Goal: Task Accomplishment & Management: Use online tool/utility

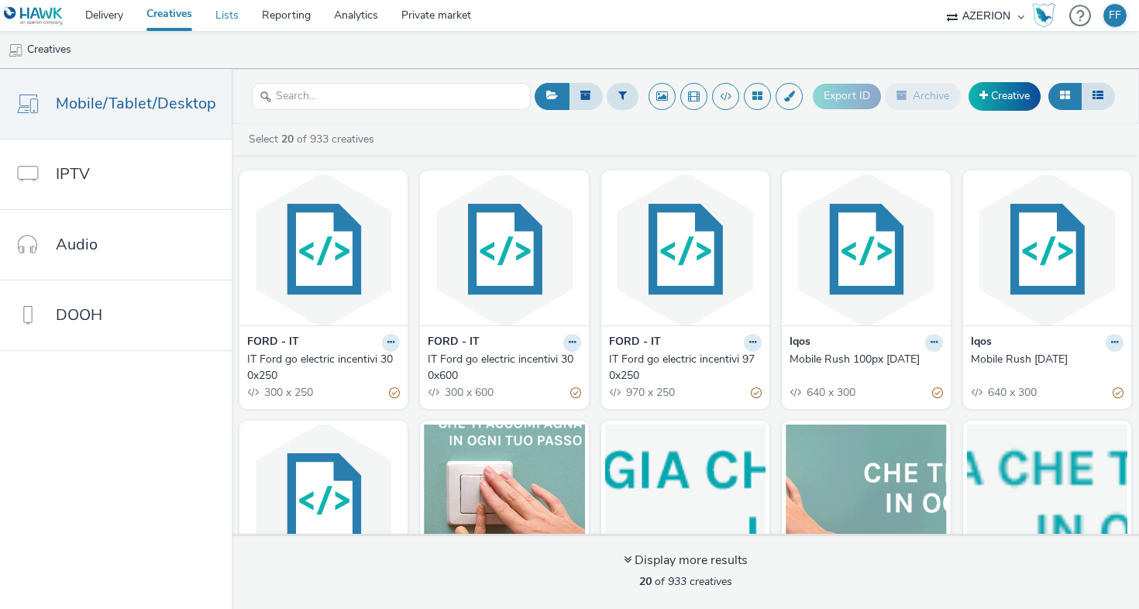
click at [222, 10] on link "Lists" at bounding box center [227, 15] width 46 height 31
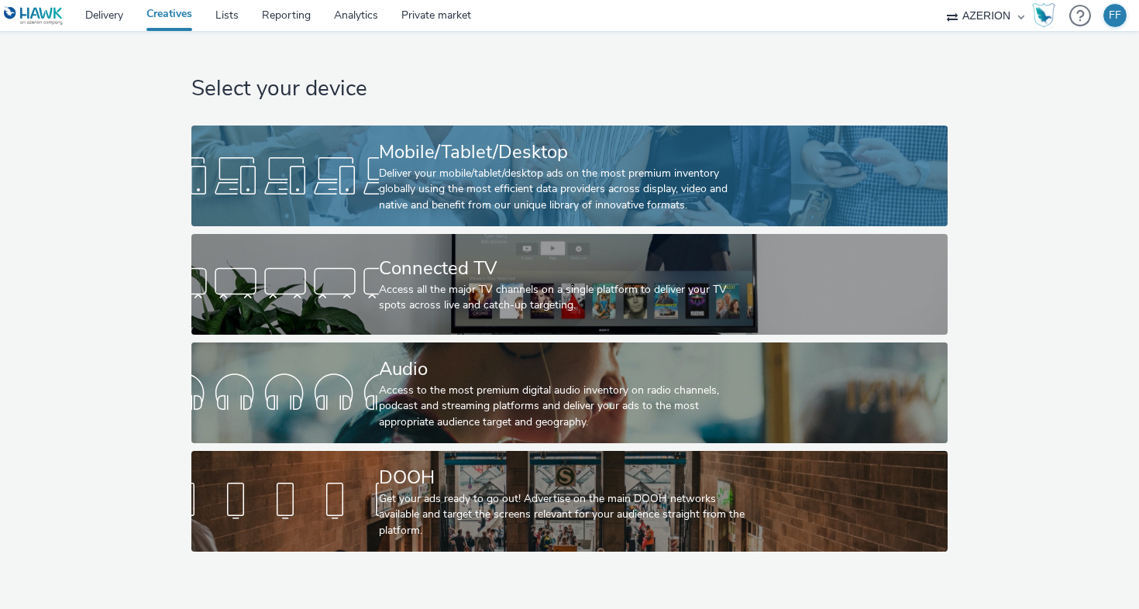
click at [460, 149] on div "Mobile/Tablet/Desktop" at bounding box center [566, 152] width 375 height 27
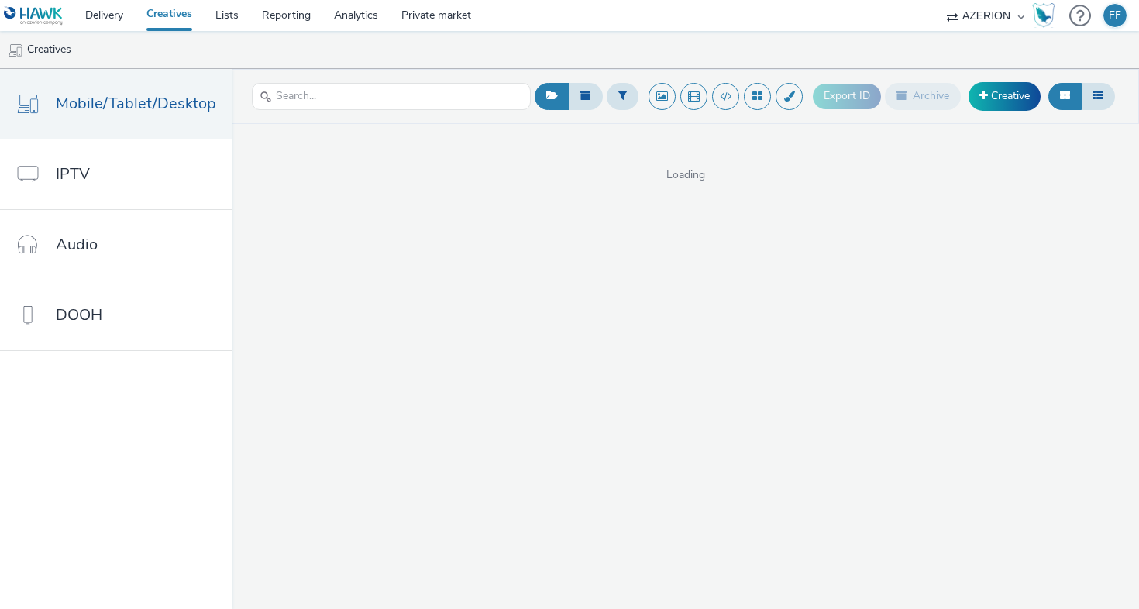
click at [501, 169] on span "Loading" at bounding box center [685, 174] width 907 height 15
click at [408, 217] on div "This list is empty... New creative" at bounding box center [685, 248] width 907 height 141
click at [685, 301] on span "New creative" at bounding box center [694, 305] width 63 height 15
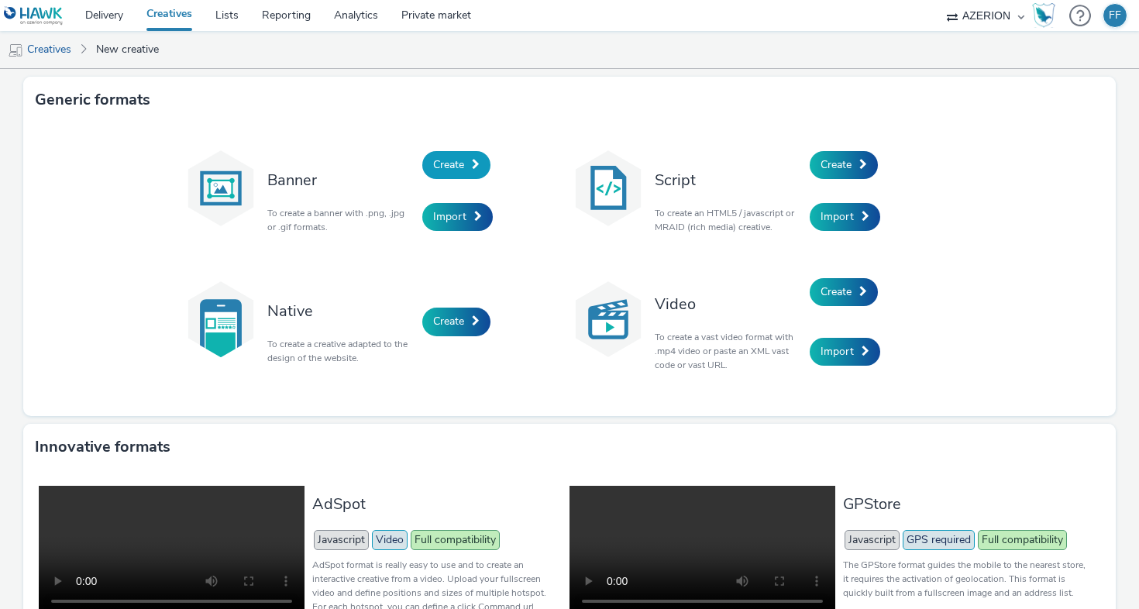
click at [443, 162] on span "Create" at bounding box center [448, 164] width 31 height 15
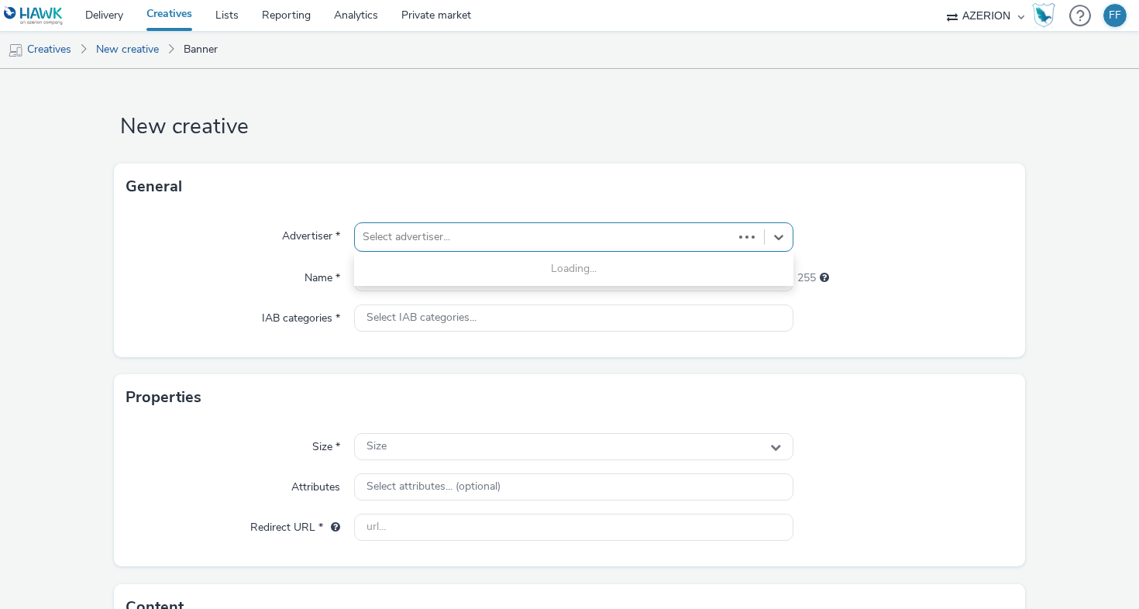
click at [481, 236] on div at bounding box center [544, 237] width 363 height 19
type input "cred"
click at [466, 239] on div at bounding box center [544, 237] width 363 height 19
type input "credi"
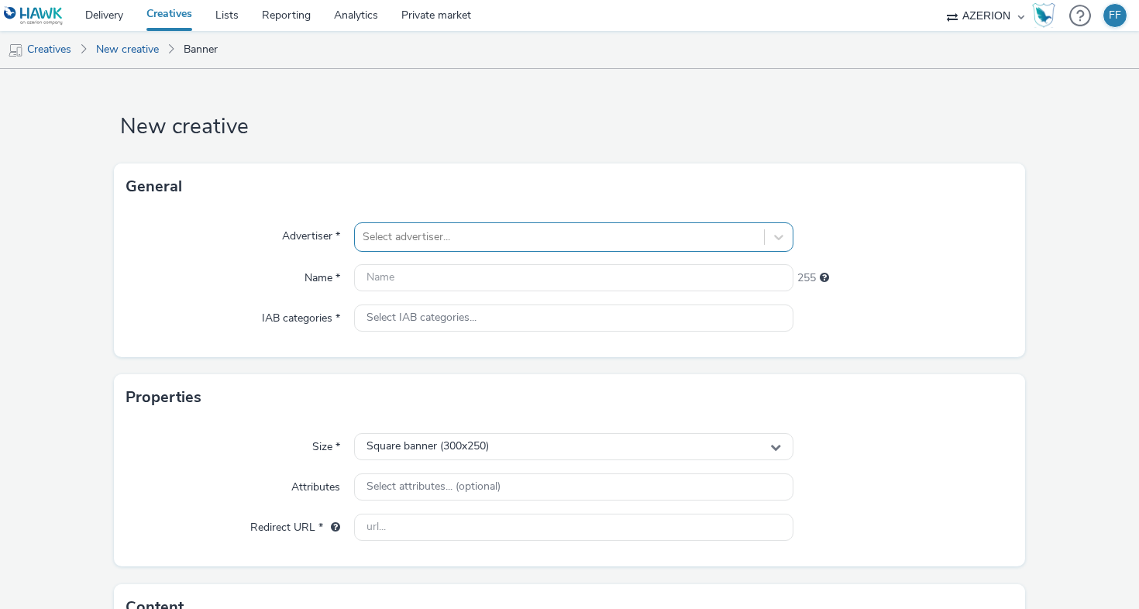
click at [459, 235] on div at bounding box center [560, 237] width 394 height 19
type input "credit"
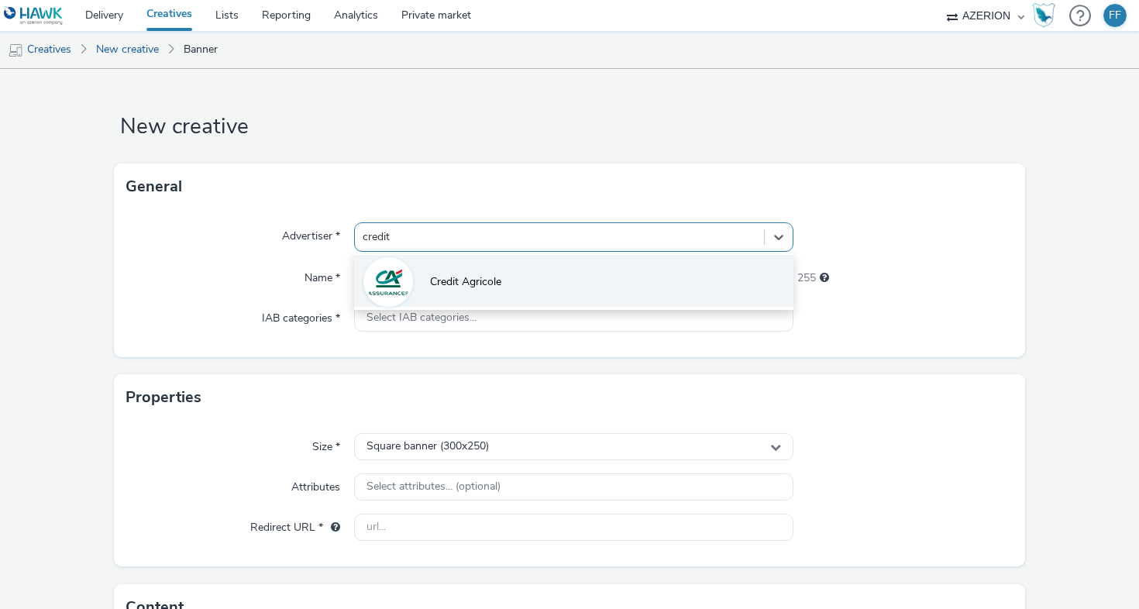
click at [447, 290] on li "Credit Agricole" at bounding box center [573, 281] width 439 height 52
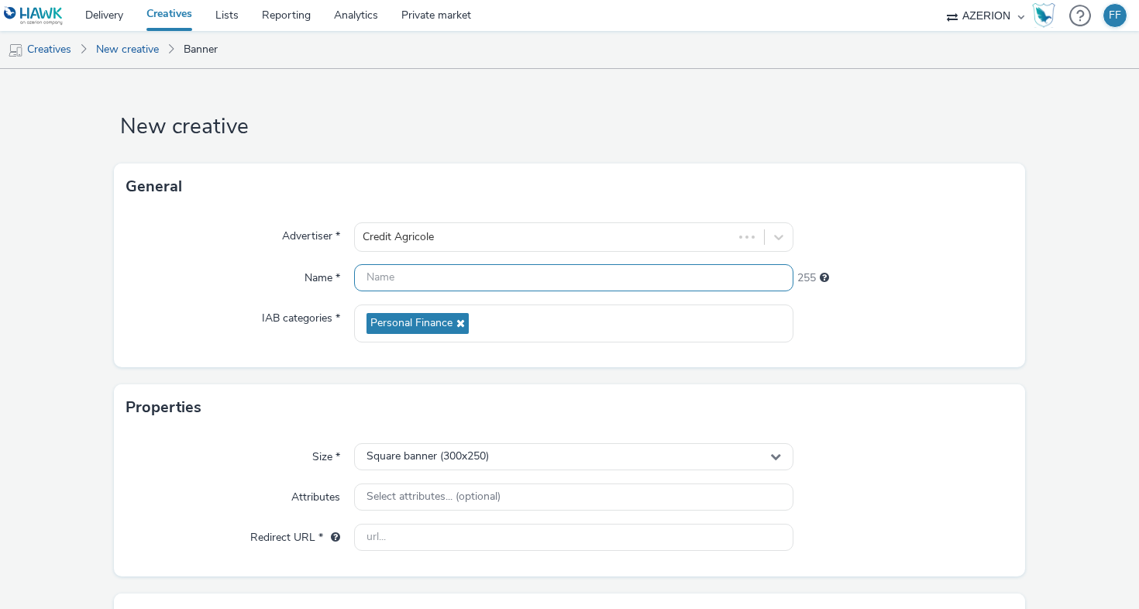
click at [447, 290] on input "text" at bounding box center [573, 277] width 439 height 27
type input "IT_CA_Mutuo_970x250_Q425"
click at [887, 359] on div "Advertiser * Credit Agricole Name * IT_CA_Mutuo_970x250_Q425 231 IAB categories…" at bounding box center [569, 288] width 911 height 157
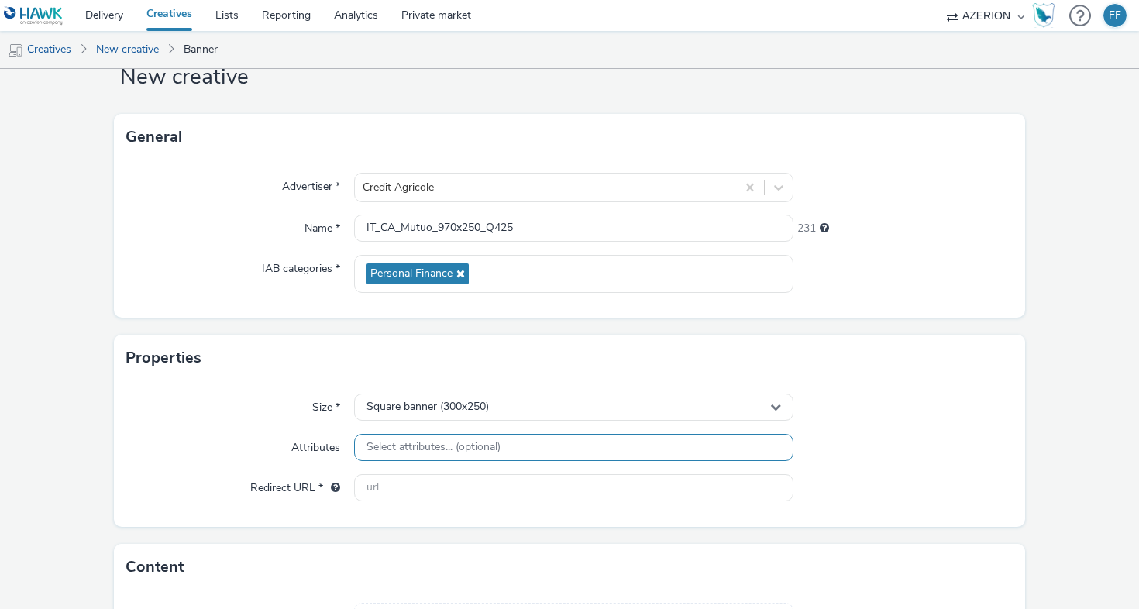
scroll to position [139, 0]
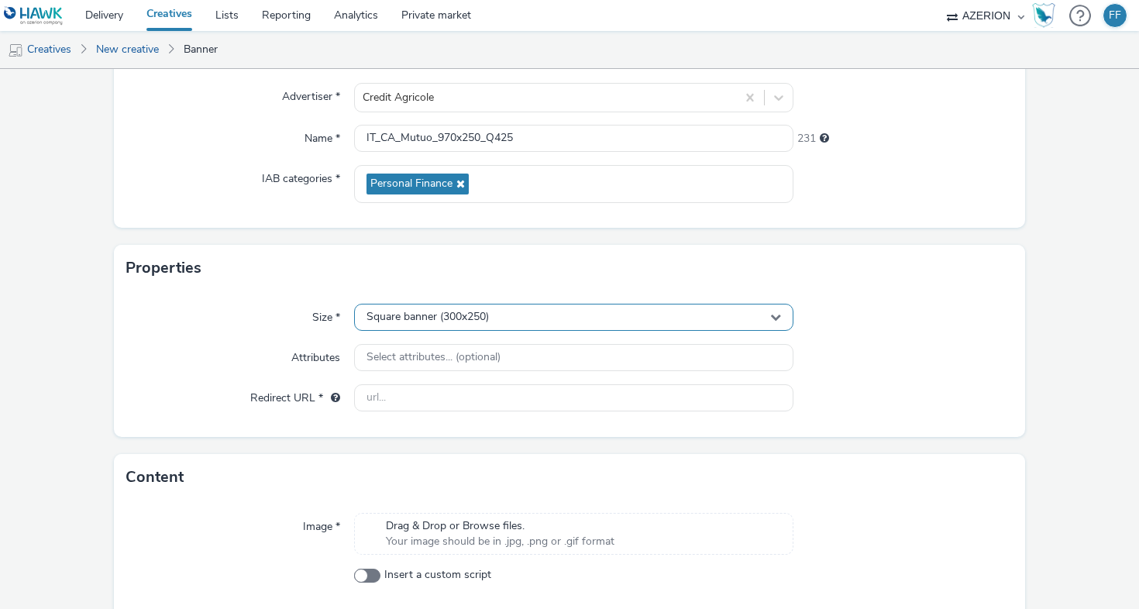
click at [592, 307] on div "Square banner (300x250)" at bounding box center [573, 317] width 439 height 27
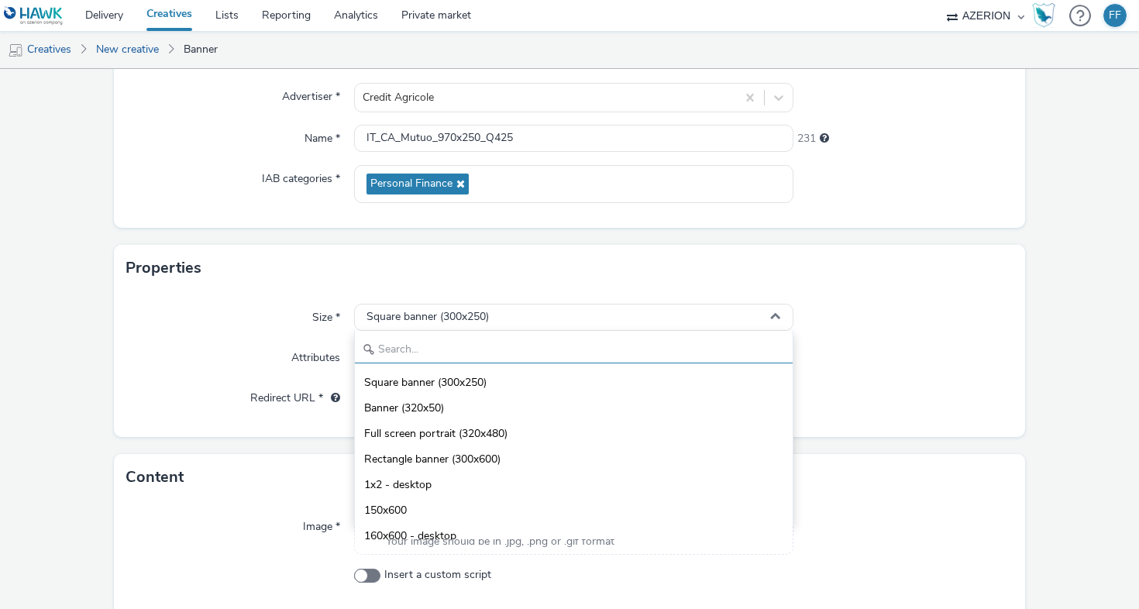
click at [596, 353] on input "text" at bounding box center [574, 349] width 438 height 27
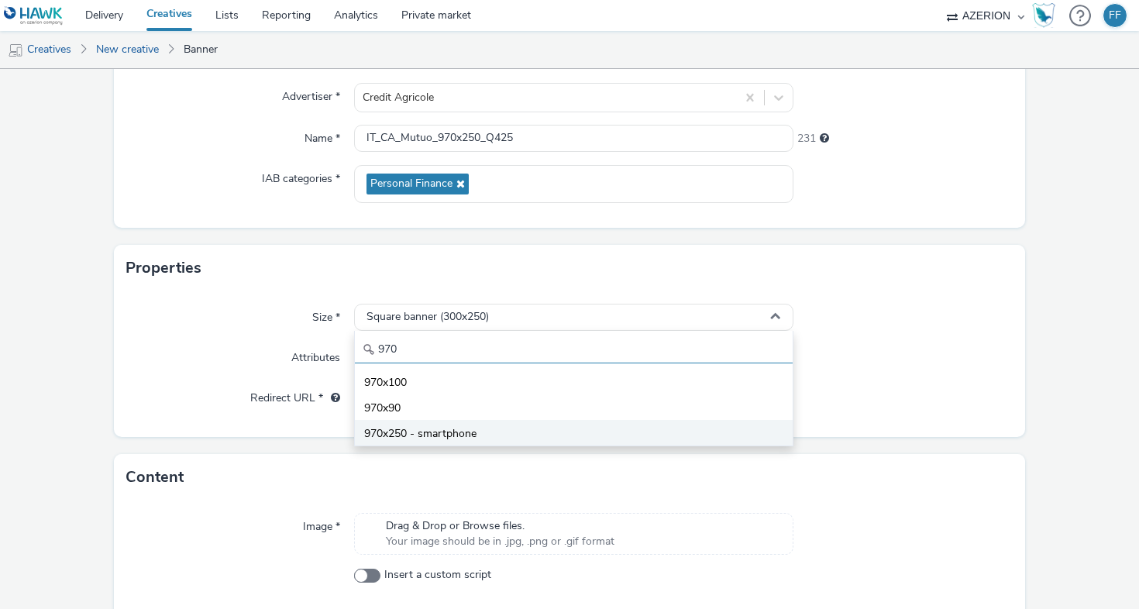
type input "970"
click at [521, 441] on li "970x250 - smartphone" at bounding box center [574, 433] width 438 height 26
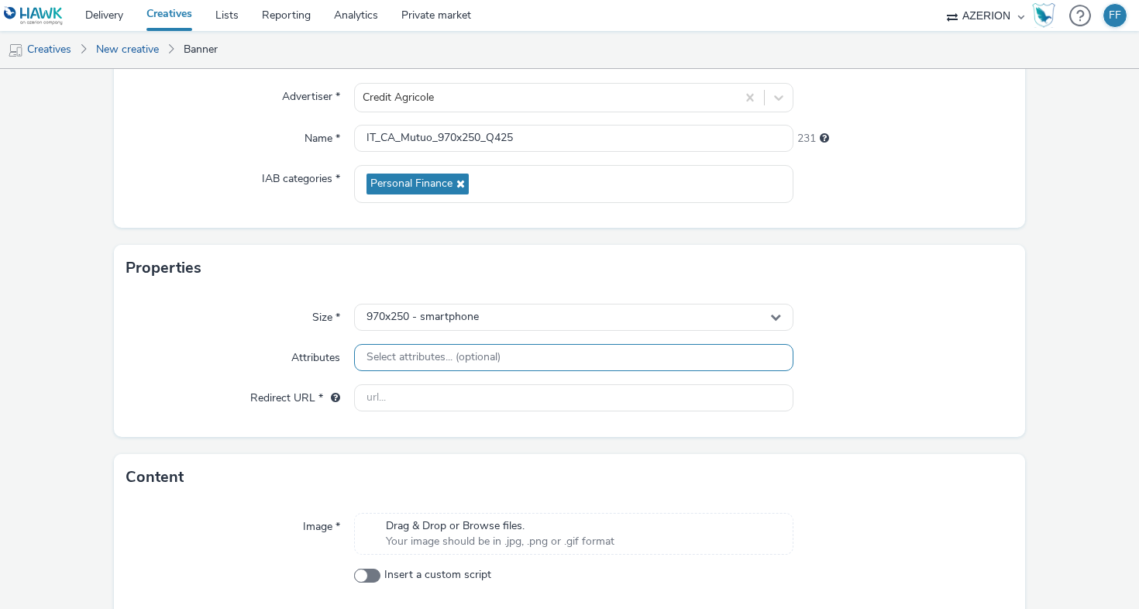
click at [454, 349] on div "Select attributes... (optional)" at bounding box center [573, 357] width 439 height 27
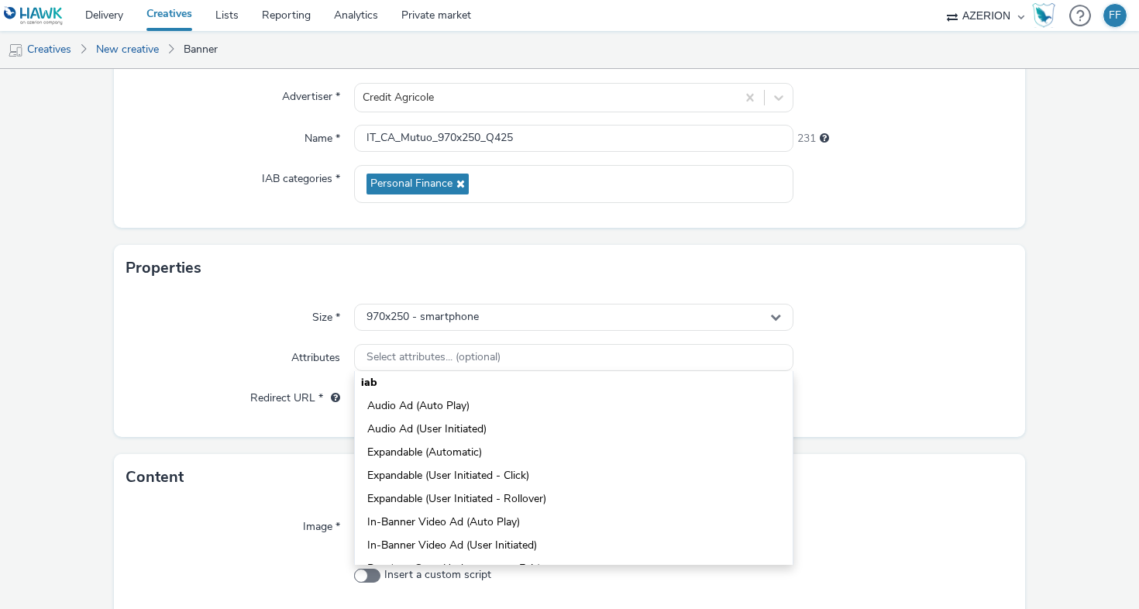
click at [924, 370] on div at bounding box center [903, 358] width 220 height 28
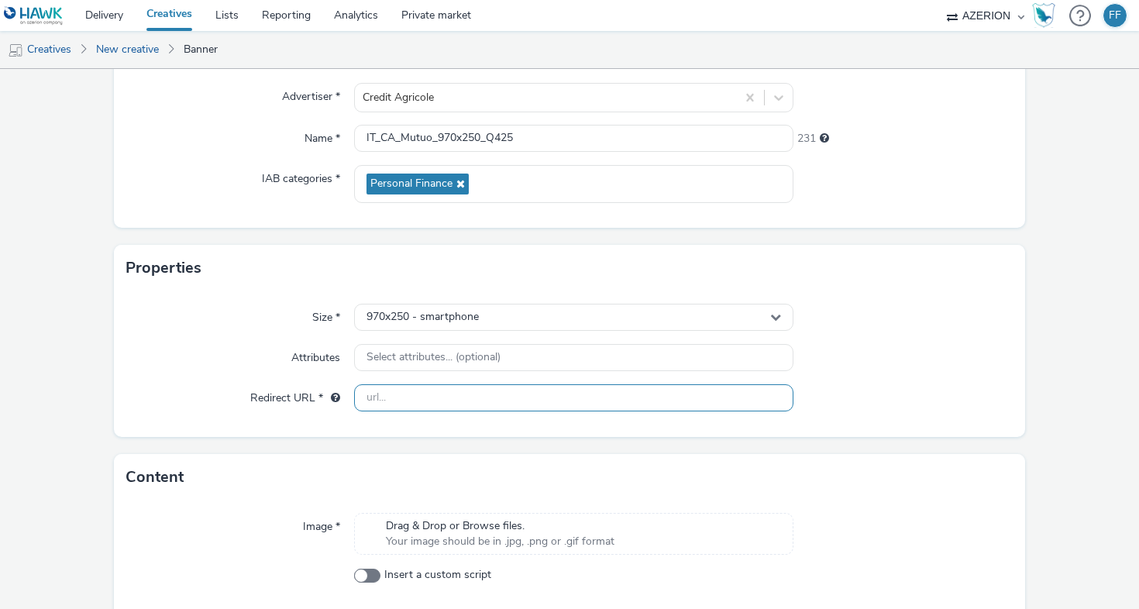
click at [499, 394] on input "text" at bounding box center [573, 397] width 439 height 27
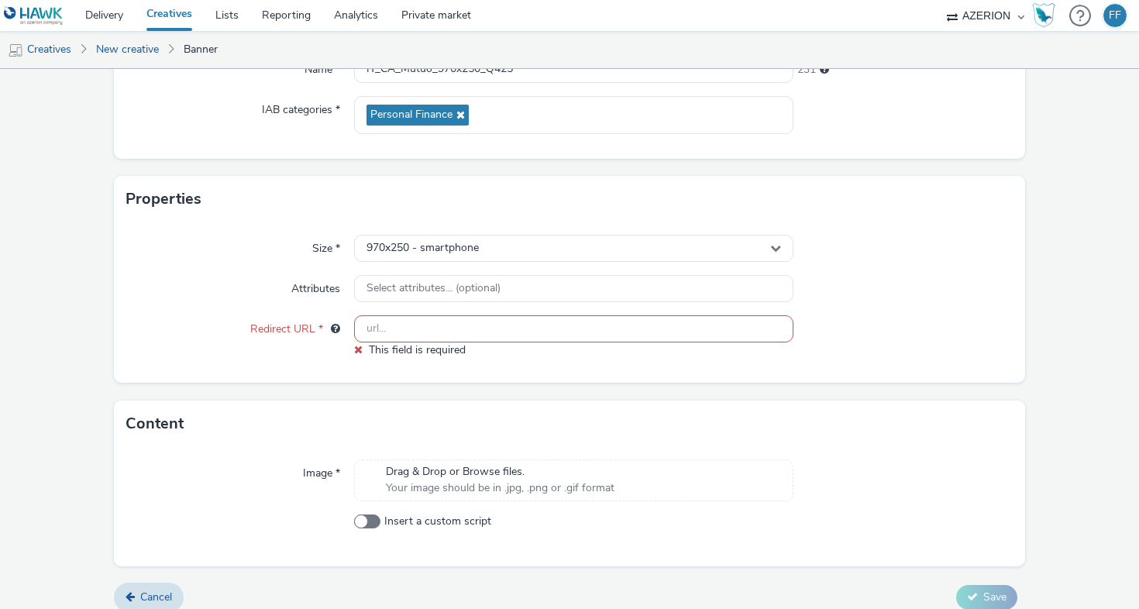
paste input "https://www.credit-agricole.it/landing-mutui?utm_source=azerion&utm_medium=disp…"
click at [668, 325] on input "https://www.credit-agricole.it/landing-mutui?utm_source=azerion&utm_medium=disp…" at bounding box center [573, 328] width 439 height 27
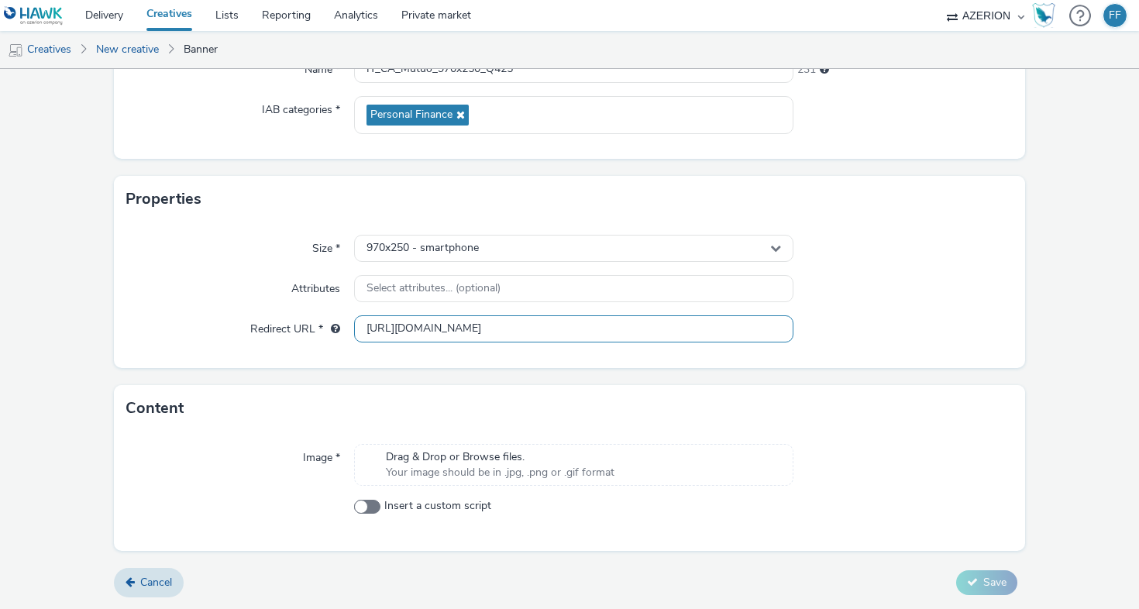
scroll to position [0, 404]
type input "https://www.credit-agricole.it/landing-mutui?utm_source=azerion&utm_medium=disp…"
click at [912, 299] on div at bounding box center [903, 289] width 220 height 28
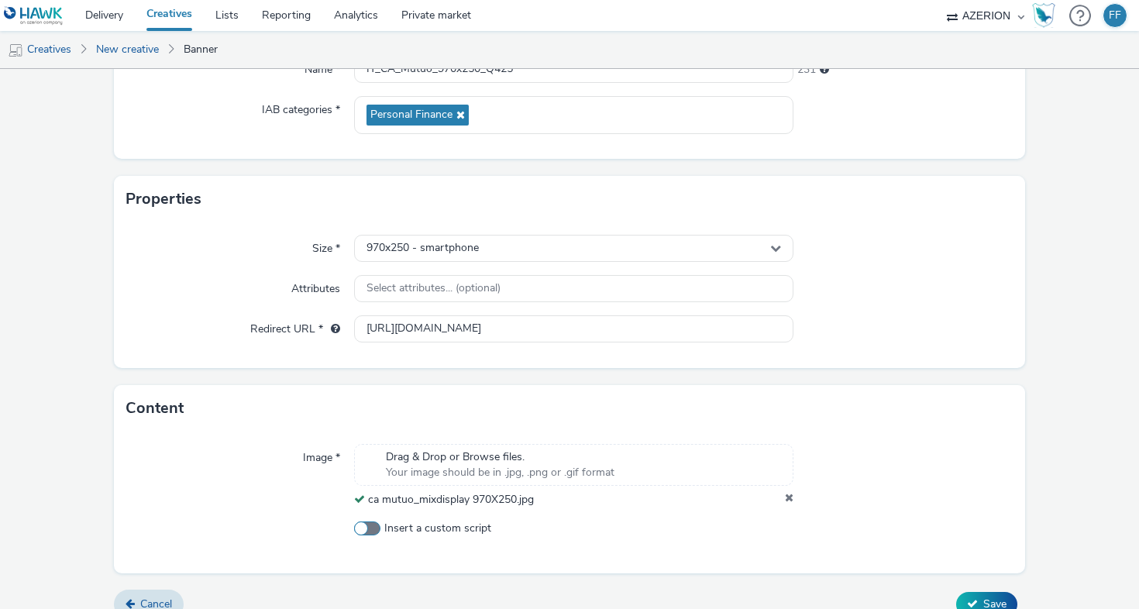
click at [360, 526] on span at bounding box center [367, 528] width 26 height 14
click at [360, 526] on input "Insert a custom script" at bounding box center [359, 529] width 10 height 10
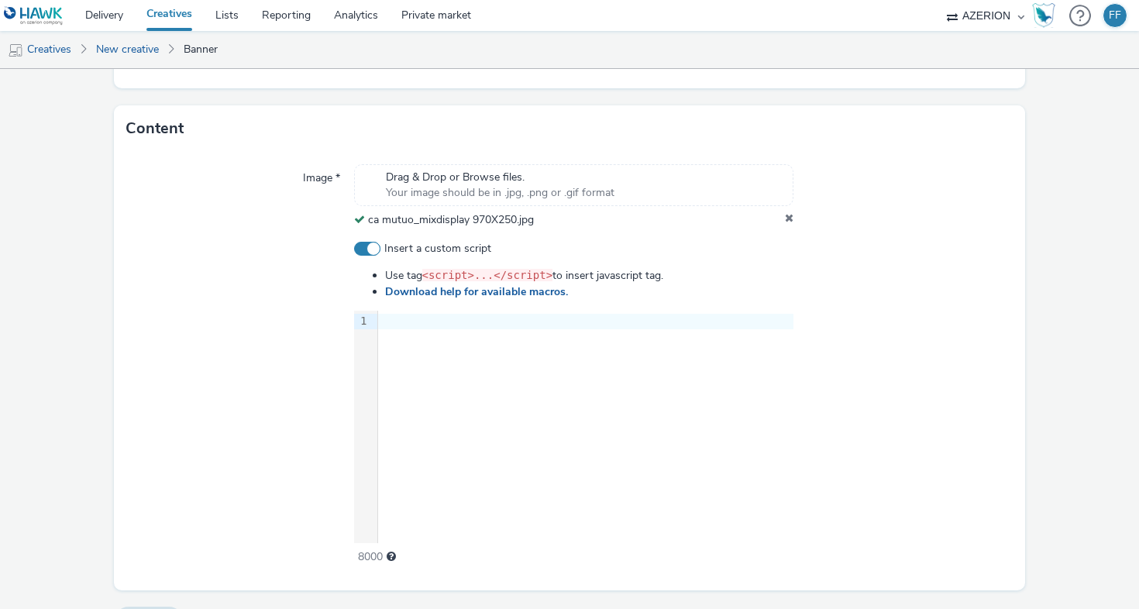
scroll to position [526, 0]
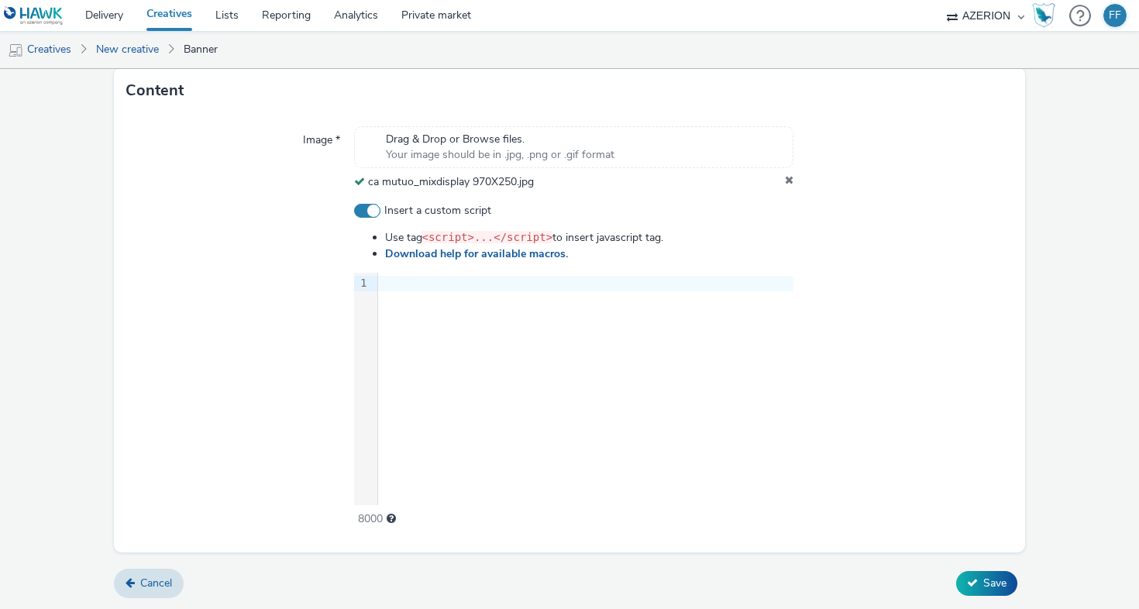
click at [570, 428] on div "9 1 ›" at bounding box center [573, 389] width 439 height 232
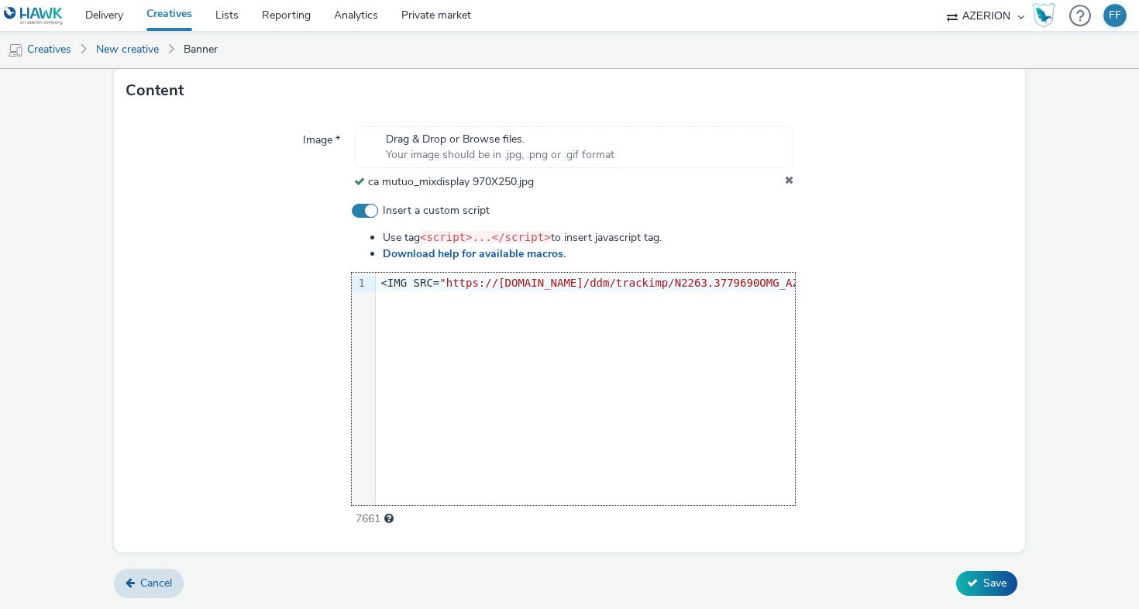
scroll to position [0, 1806]
click at [498, 251] on link "Download help for available macros." at bounding box center [477, 253] width 189 height 15
click at [307, 270] on div at bounding box center [238, 365] width 225 height 325
click at [366, 208] on span at bounding box center [365, 211] width 26 height 14
click at [362, 208] on input "Insert a custom script" at bounding box center [357, 211] width 10 height 10
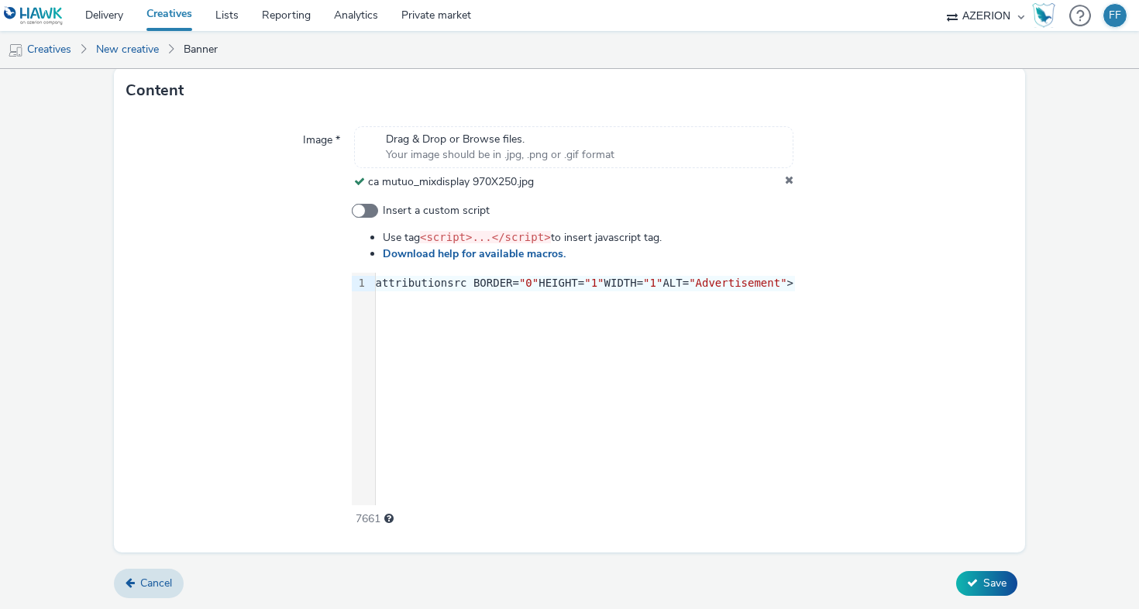
checkbox input "false"
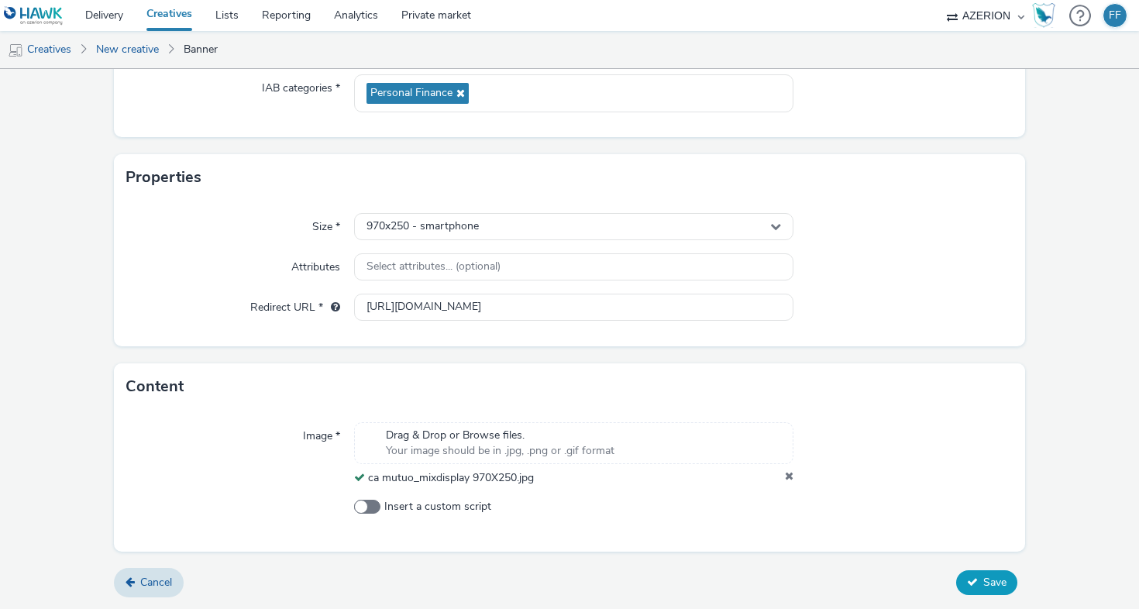
scroll to position [230, 0]
click at [953, 460] on div at bounding box center [903, 454] width 220 height 64
click at [983, 575] on span "Save" at bounding box center [994, 582] width 23 height 15
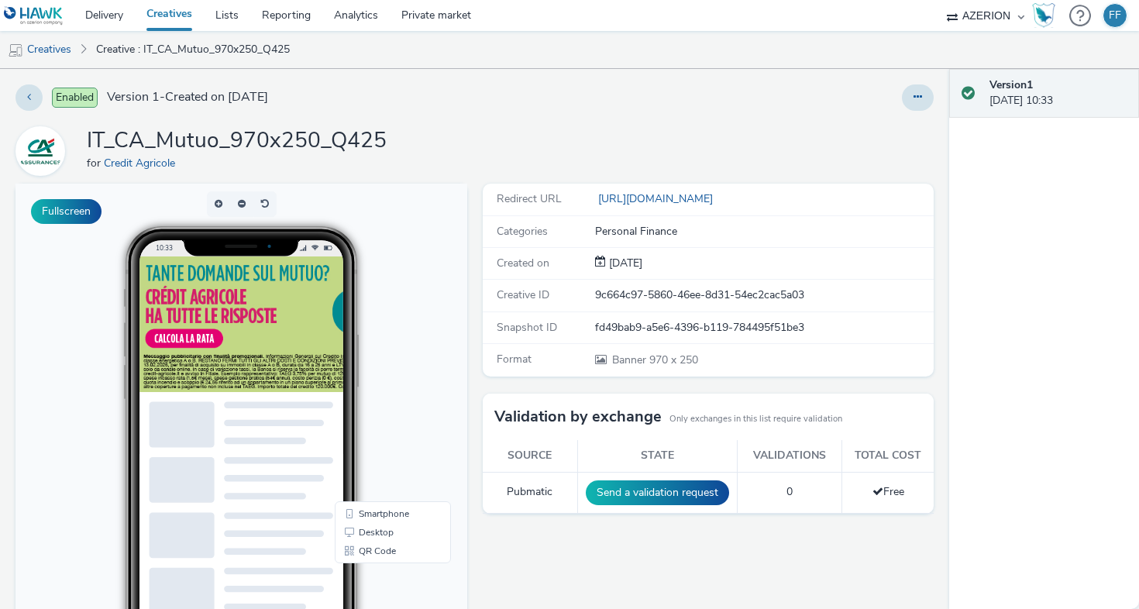
scroll to position [113, 0]
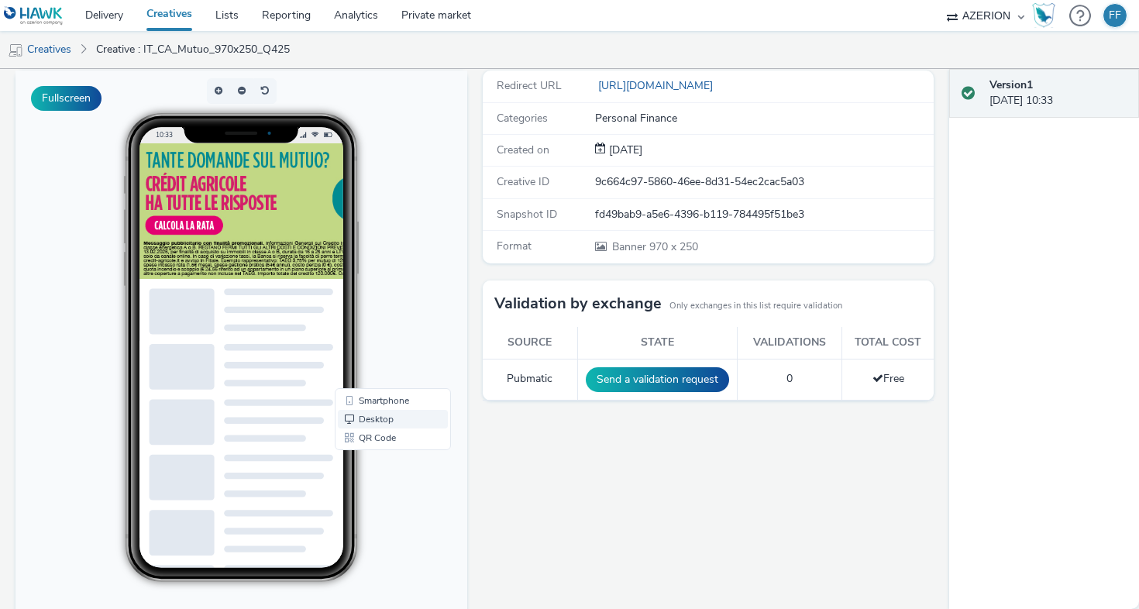
click at [370, 415] on span "Desktop" at bounding box center [376, 419] width 35 height 9
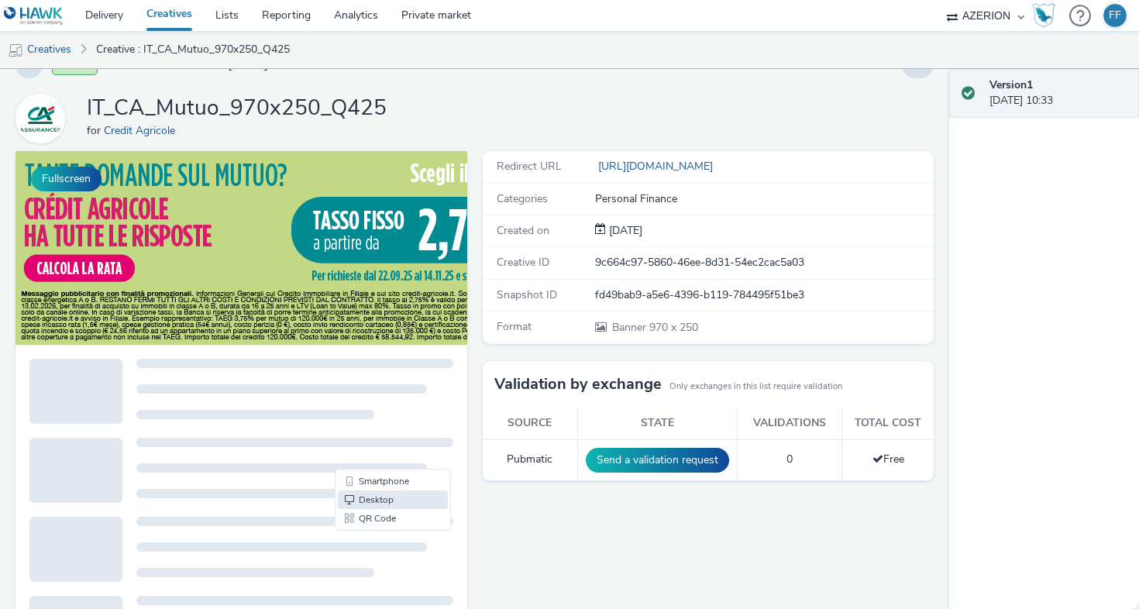
scroll to position [0, 0]
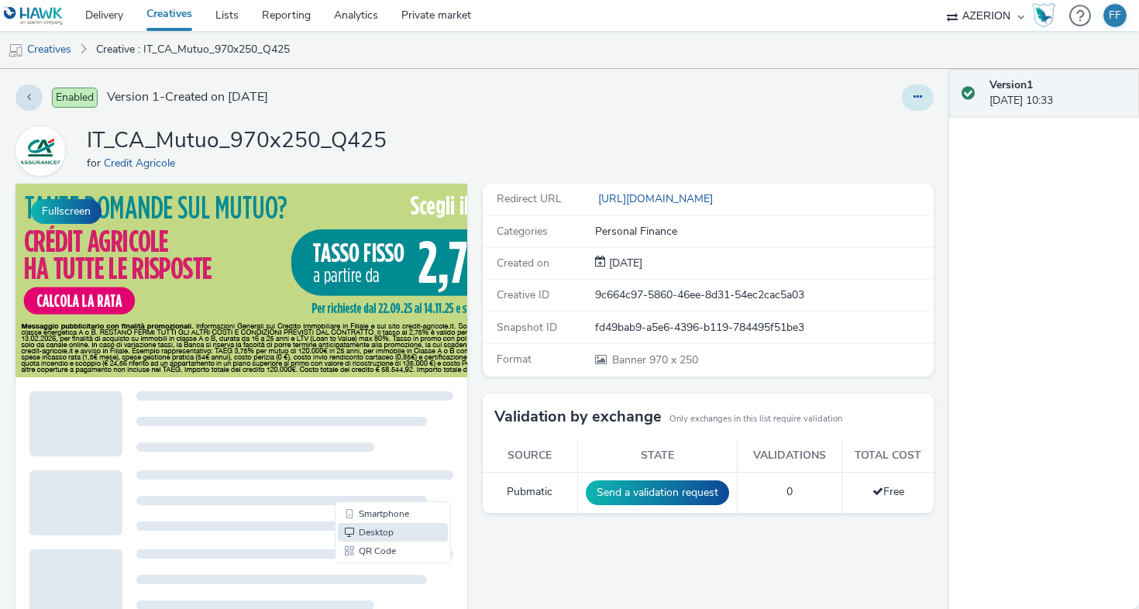
click at [904, 104] on button at bounding box center [918, 97] width 32 height 26
click at [868, 124] on link "Edit" at bounding box center [876, 128] width 116 height 31
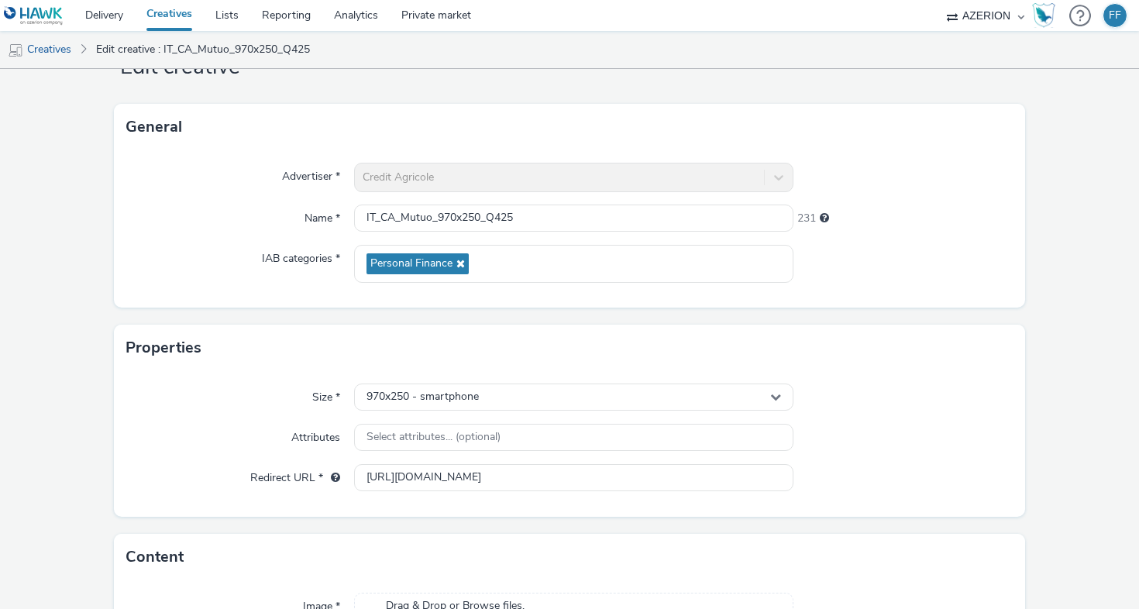
scroll to position [256, 0]
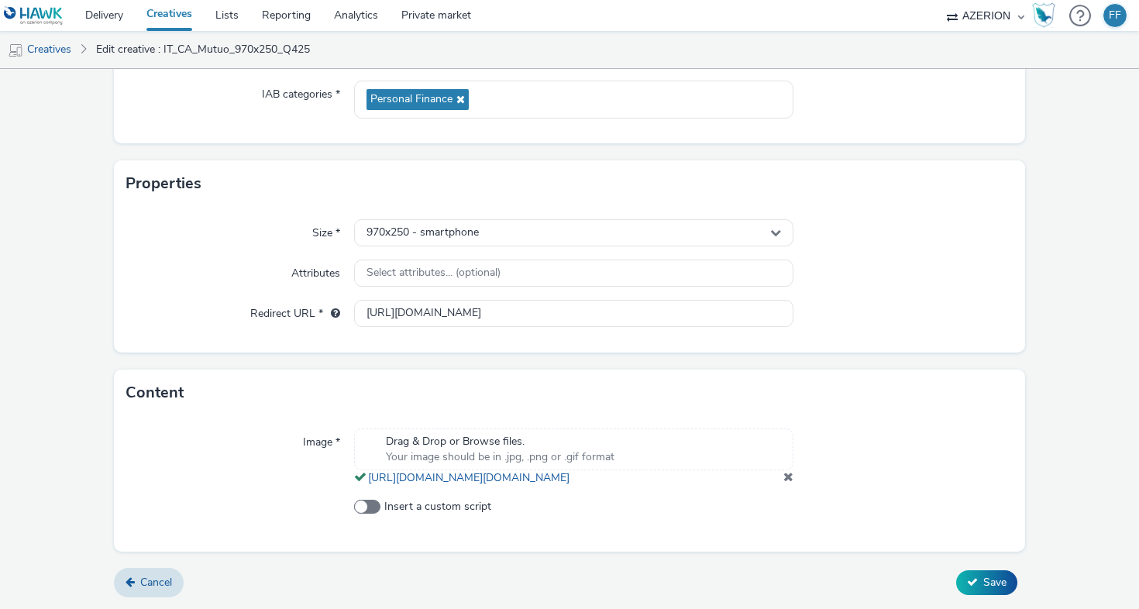
click at [859, 370] on div "Content" at bounding box center [569, 393] width 911 height 46
click at [989, 584] on span "Save" at bounding box center [994, 582] width 23 height 15
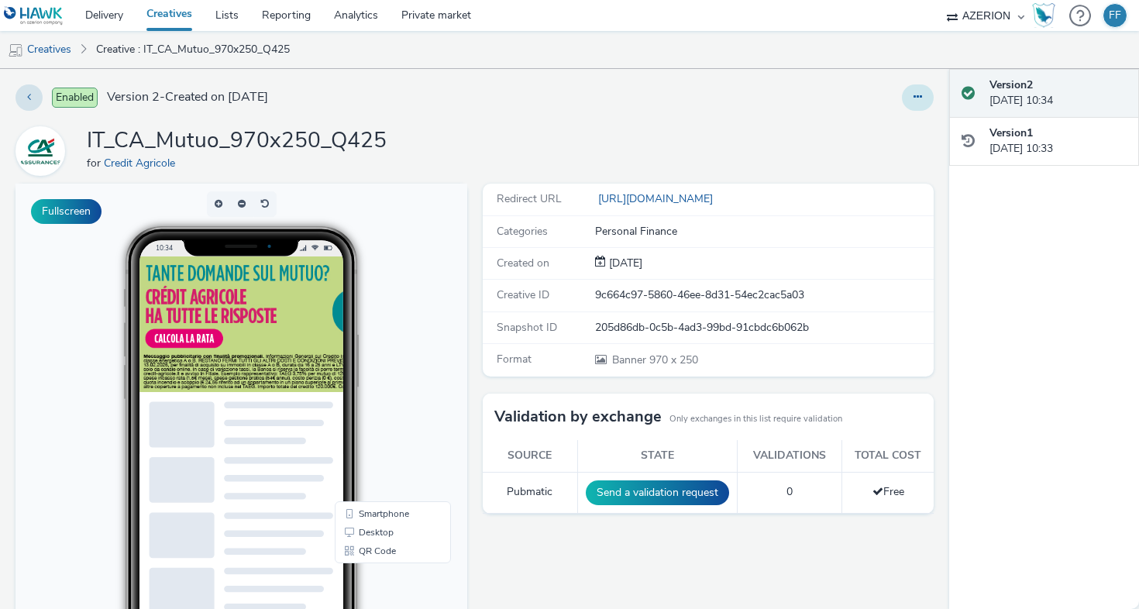
click at [913, 102] on button at bounding box center [918, 97] width 32 height 26
click at [886, 117] on link "Edit" at bounding box center [876, 128] width 116 height 31
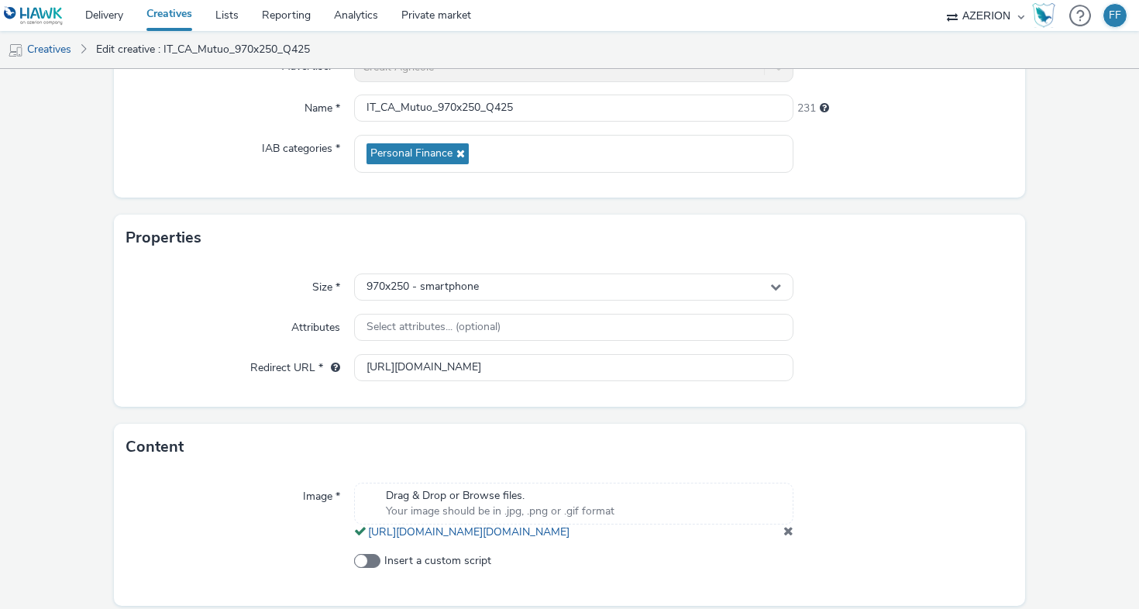
scroll to position [256, 0]
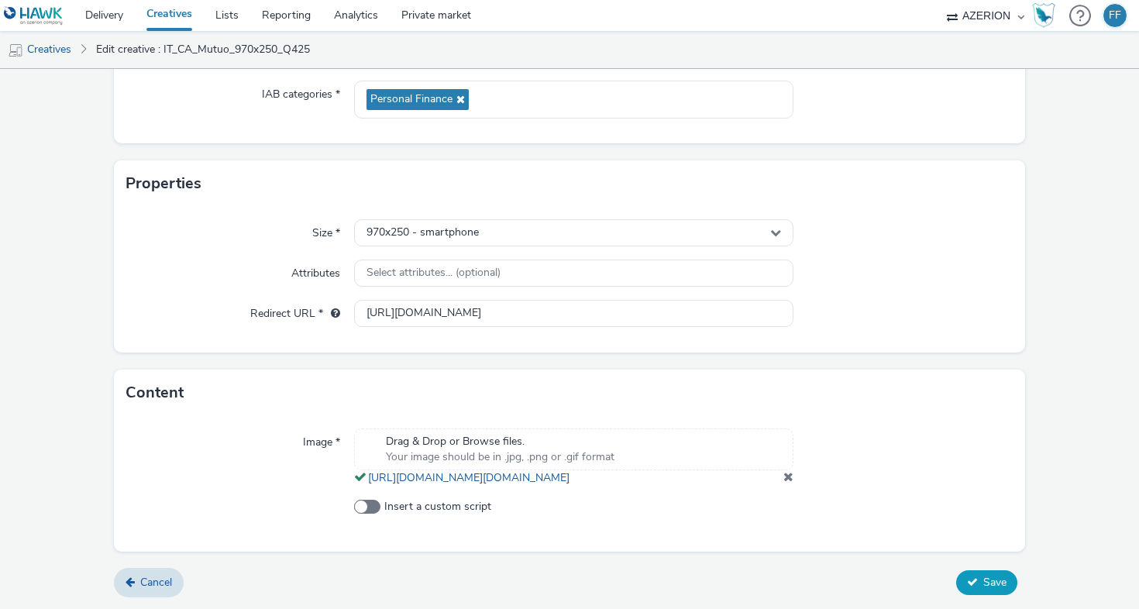
click at [983, 577] on span "Save" at bounding box center [994, 582] width 23 height 15
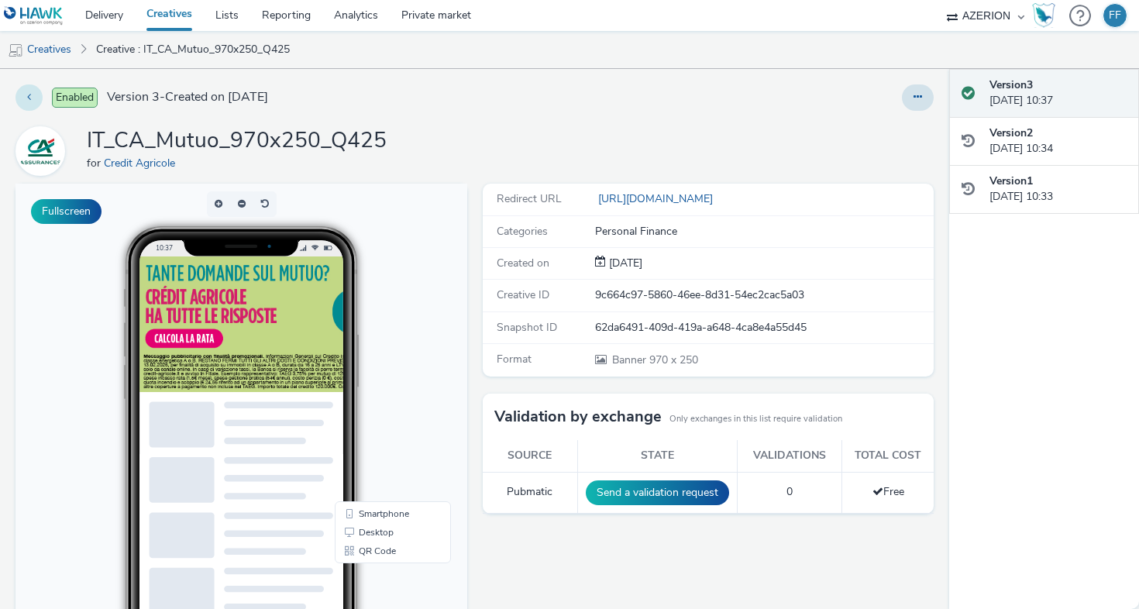
click at [36, 106] on button at bounding box center [28, 97] width 27 height 26
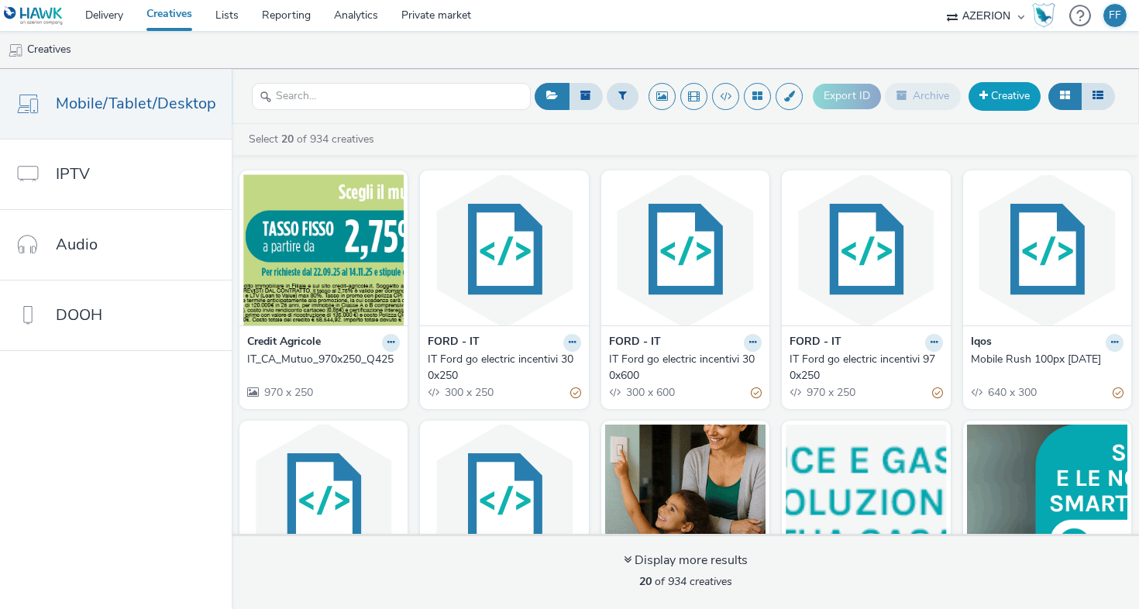
click at [1019, 91] on link "Creative" at bounding box center [1005, 96] width 72 height 28
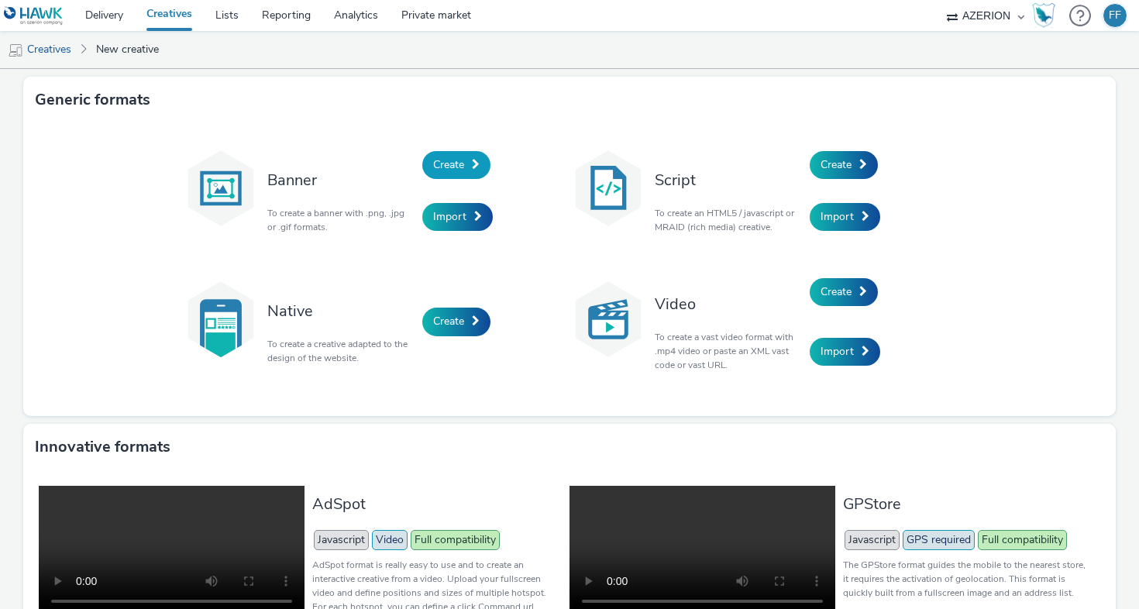
click at [471, 157] on link "Create" at bounding box center [456, 165] width 68 height 28
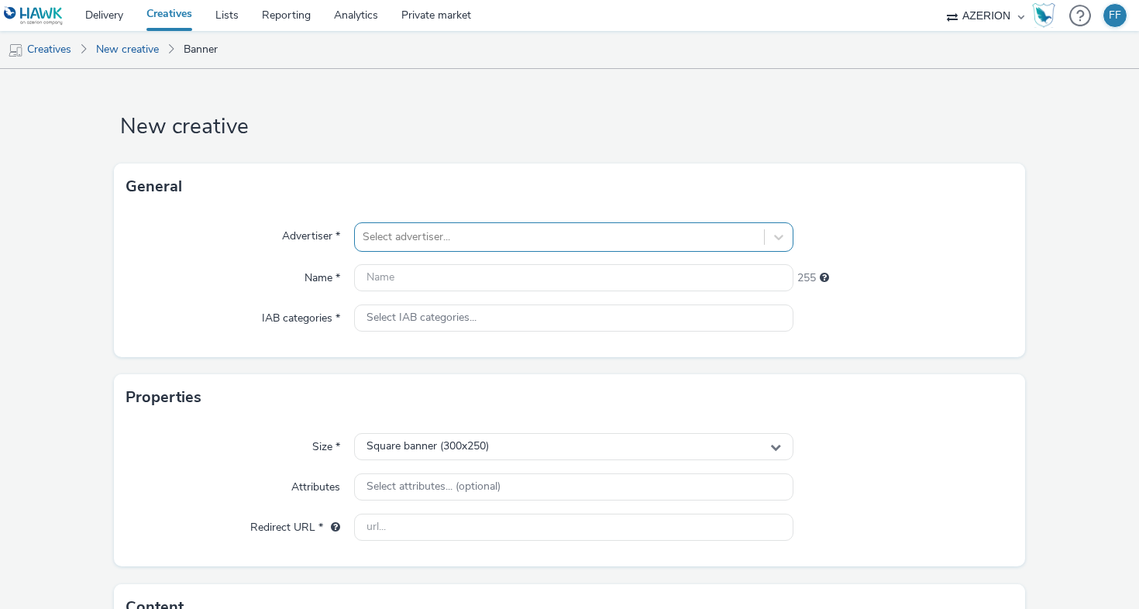
click at [388, 240] on div at bounding box center [560, 237] width 394 height 19
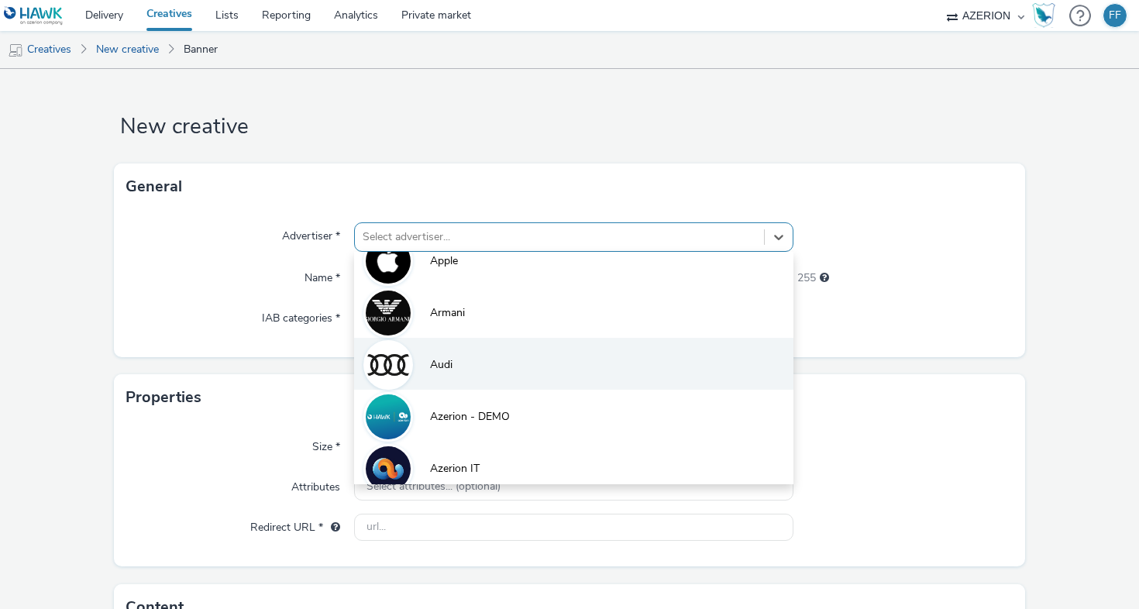
scroll to position [143, 0]
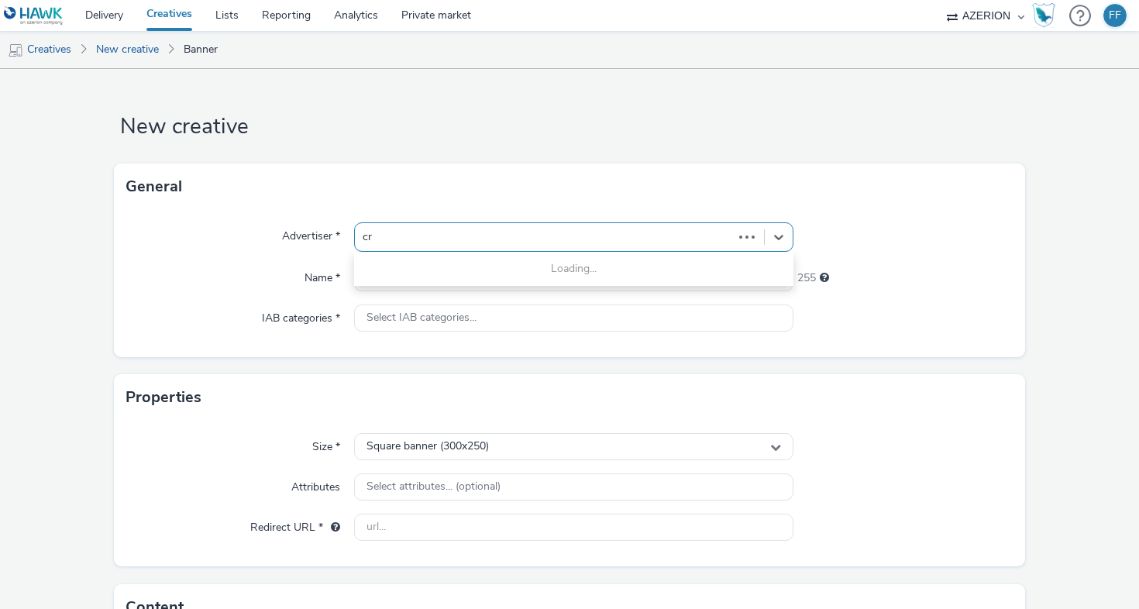
type input "cre"
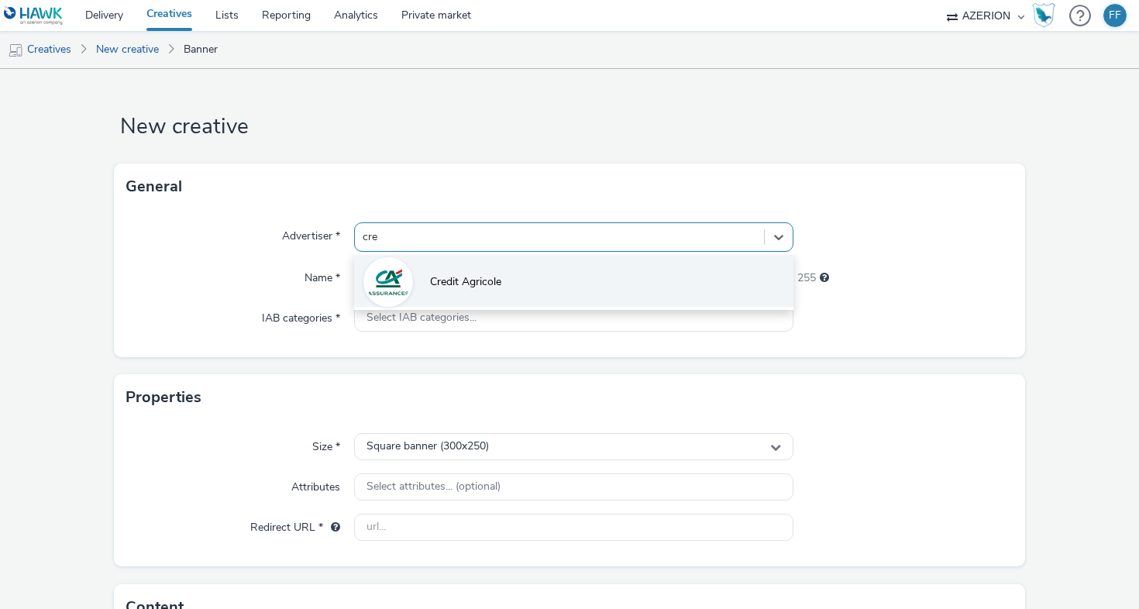
click at [487, 284] on span "Credit Agricole" at bounding box center [465, 281] width 71 height 15
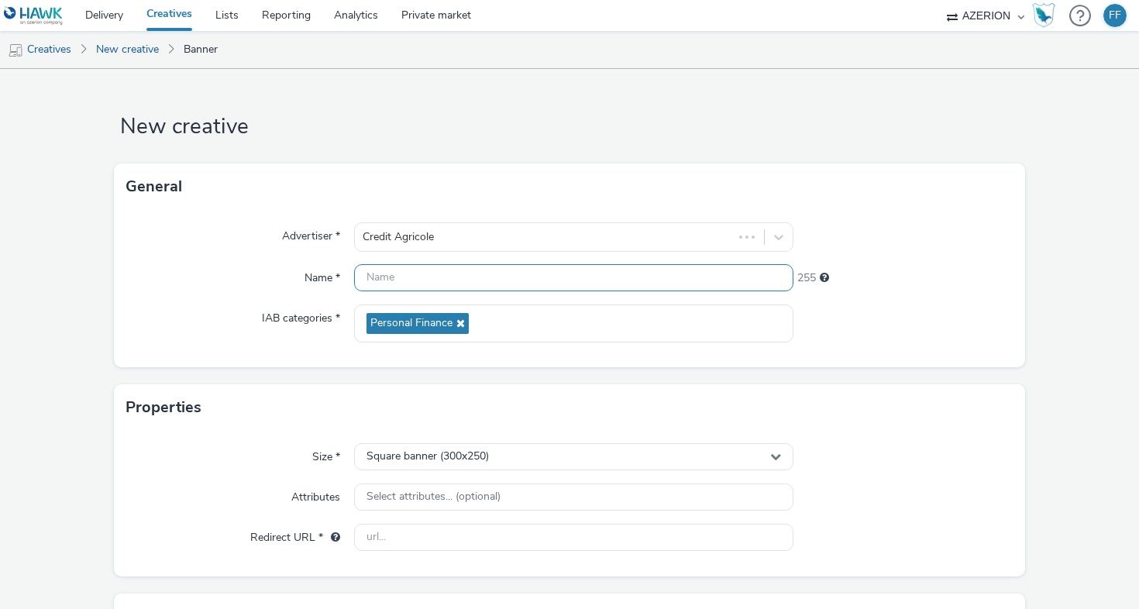
click at [488, 284] on input "text" at bounding box center [573, 277] width 439 height 27
type input "IT_CA_Mutuo_300x600_Q425"
click at [812, 313] on div at bounding box center [903, 324] width 220 height 38
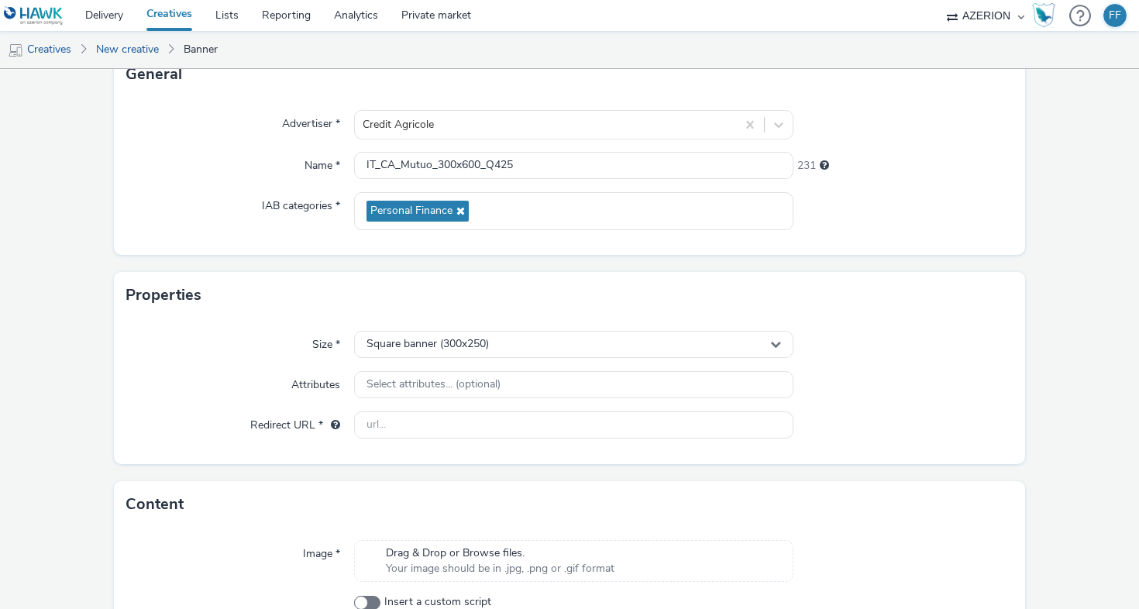
scroll to position [114, 0]
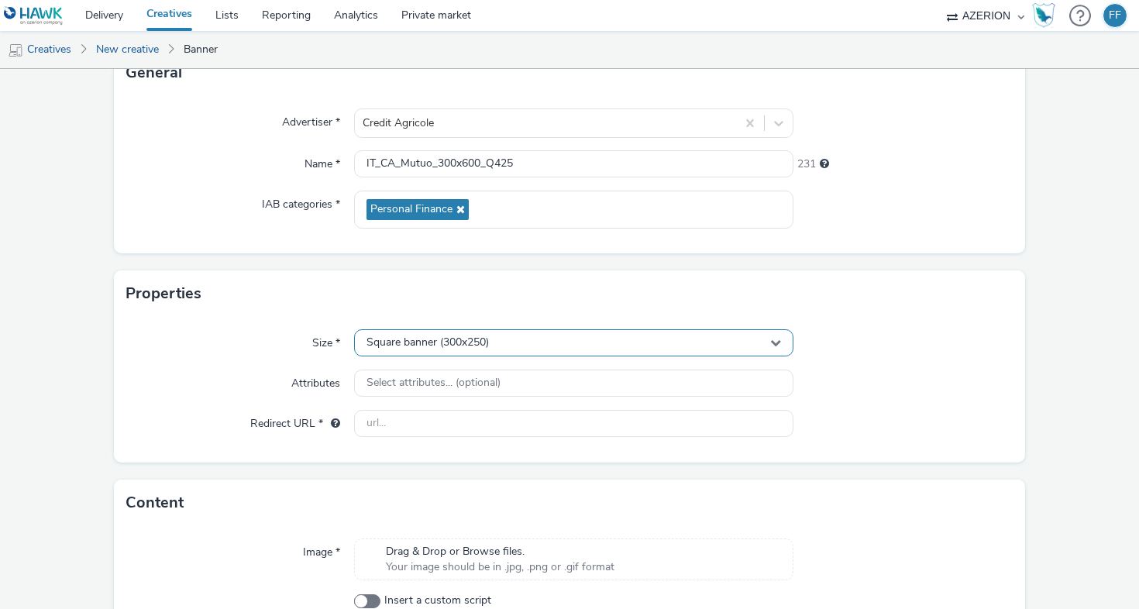
click at [697, 348] on div "Square banner (300x250)" at bounding box center [573, 342] width 439 height 27
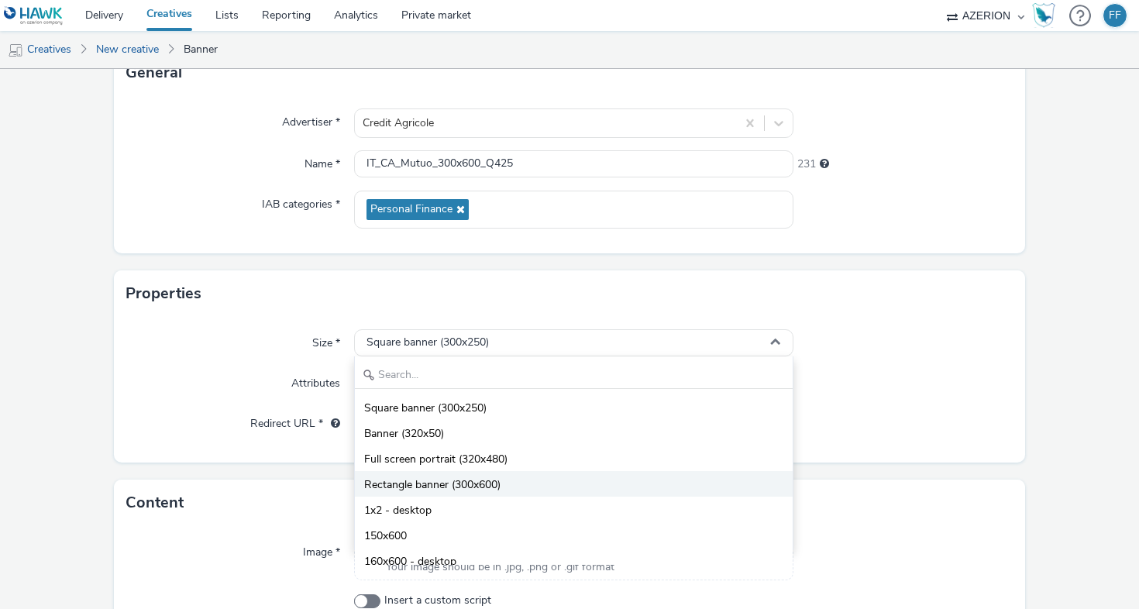
click at [581, 491] on li "Rectangle banner (300x600)" at bounding box center [574, 484] width 438 height 26
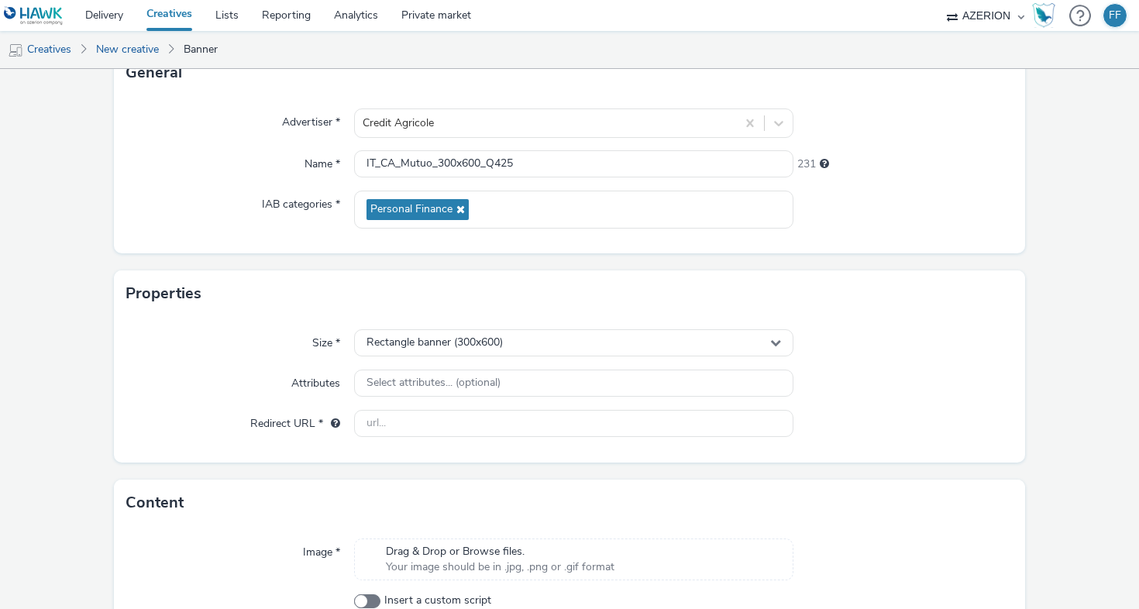
click at [843, 345] on div at bounding box center [903, 343] width 220 height 28
click at [443, 371] on div "Select attributes... (optional)" at bounding box center [573, 383] width 439 height 27
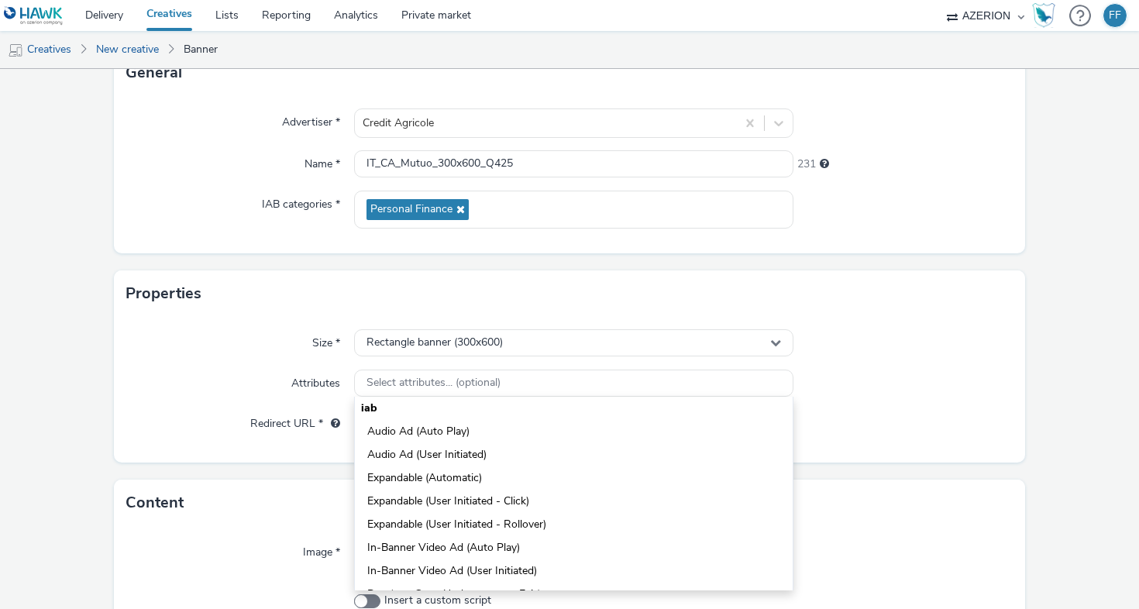
click at [198, 388] on div "Attributes" at bounding box center [240, 384] width 228 height 28
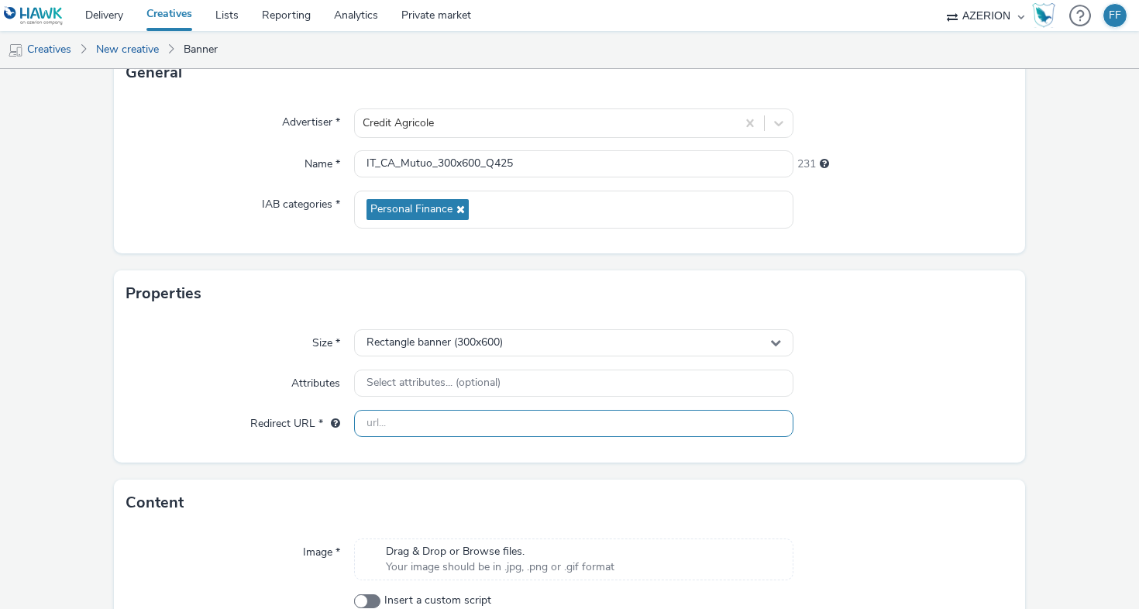
click at [408, 418] on input "text" at bounding box center [573, 423] width 439 height 27
paste input "https://www.credit-agricole.it/landing-mutui?utm_source=azerion&utm_medium=disp…"
type input "https://www.credit-agricole.it/landing-mutui?utm_source=azerion&utm_medium=disp…"
click at [895, 458] on div "Size * Rectangle banner (300x600) Attributes Select attributes... (optional) Re…" at bounding box center [569, 390] width 911 height 146
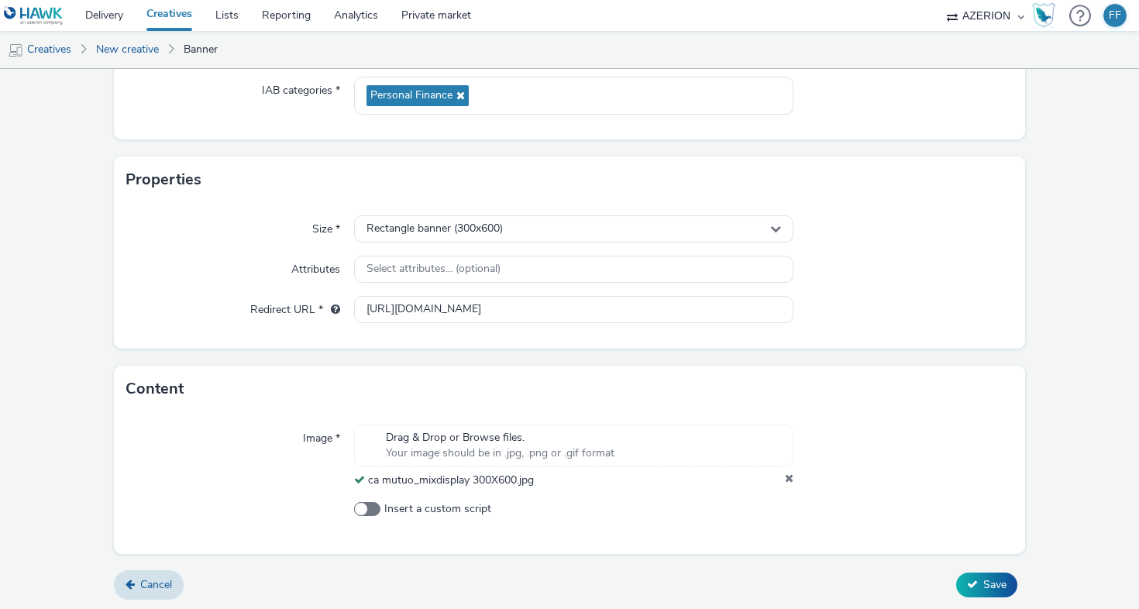
scroll to position [230, 0]
click at [969, 587] on button "Save" at bounding box center [986, 582] width 61 height 25
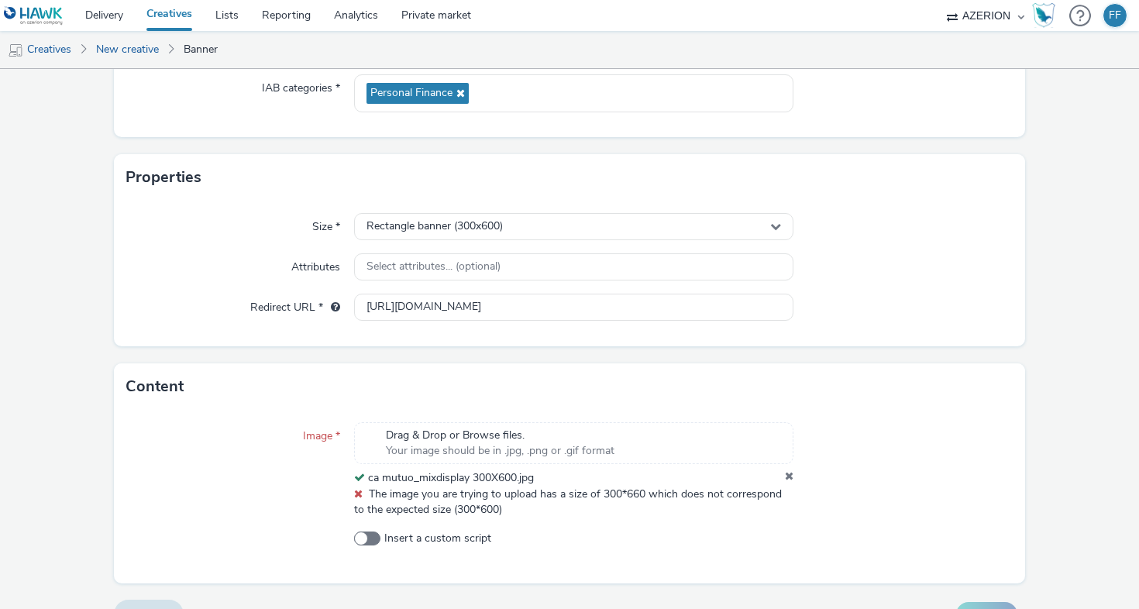
click at [1087, 147] on form "New creative General Advertiser * Credit Agricole Name * IT_CA_Mutuo_300x600_Q4…" at bounding box center [569, 240] width 1139 height 802
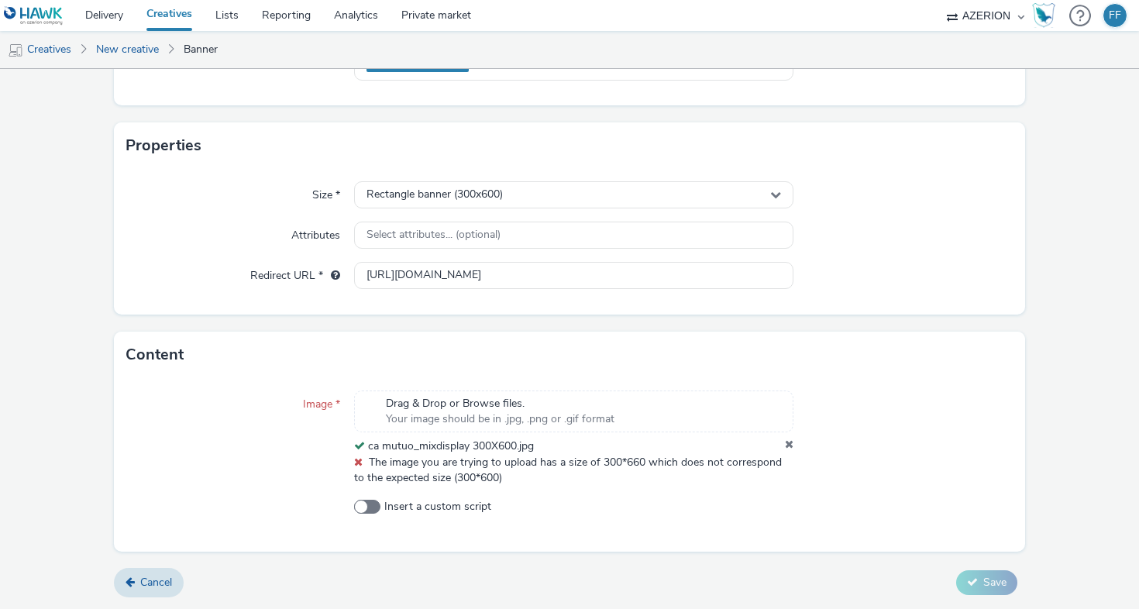
scroll to position [0, 0]
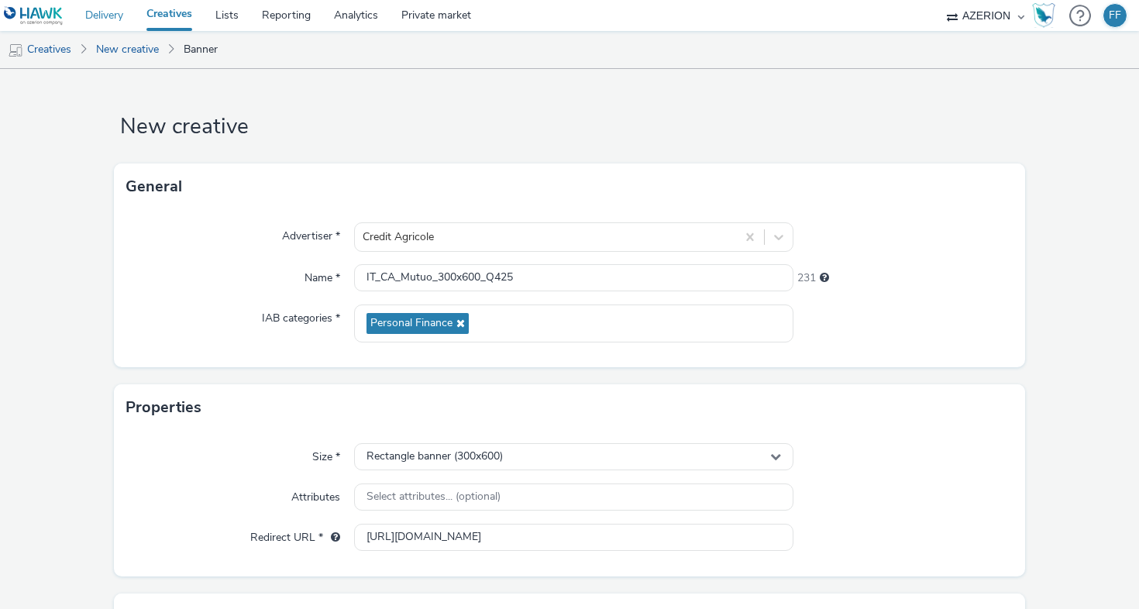
click at [102, 14] on link "Delivery" at bounding box center [104, 15] width 61 height 31
